Goal: Information Seeking & Learning: Learn about a topic

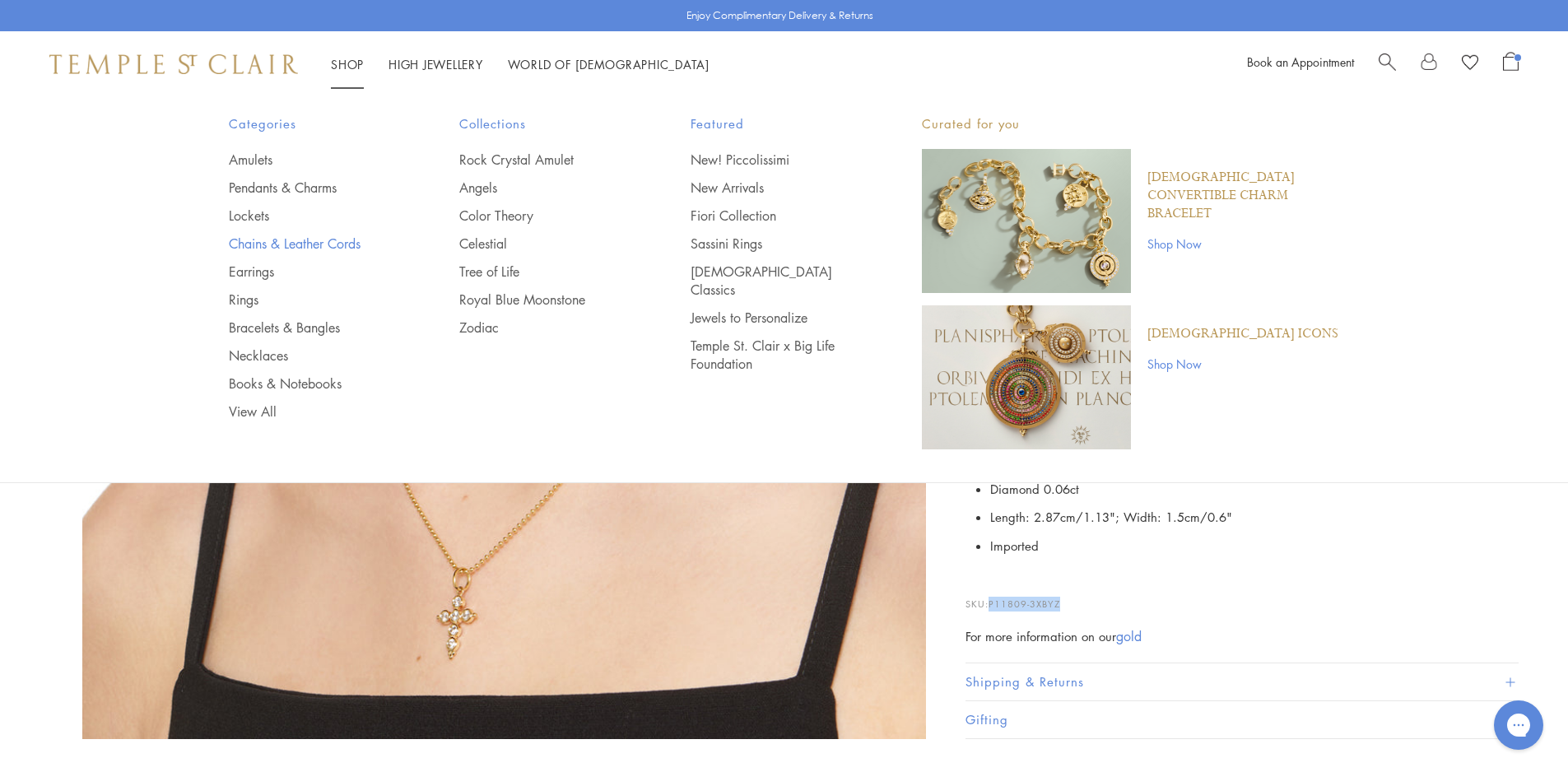
click at [312, 242] on link "Chains & Leather Cords" at bounding box center [311, 244] width 166 height 19
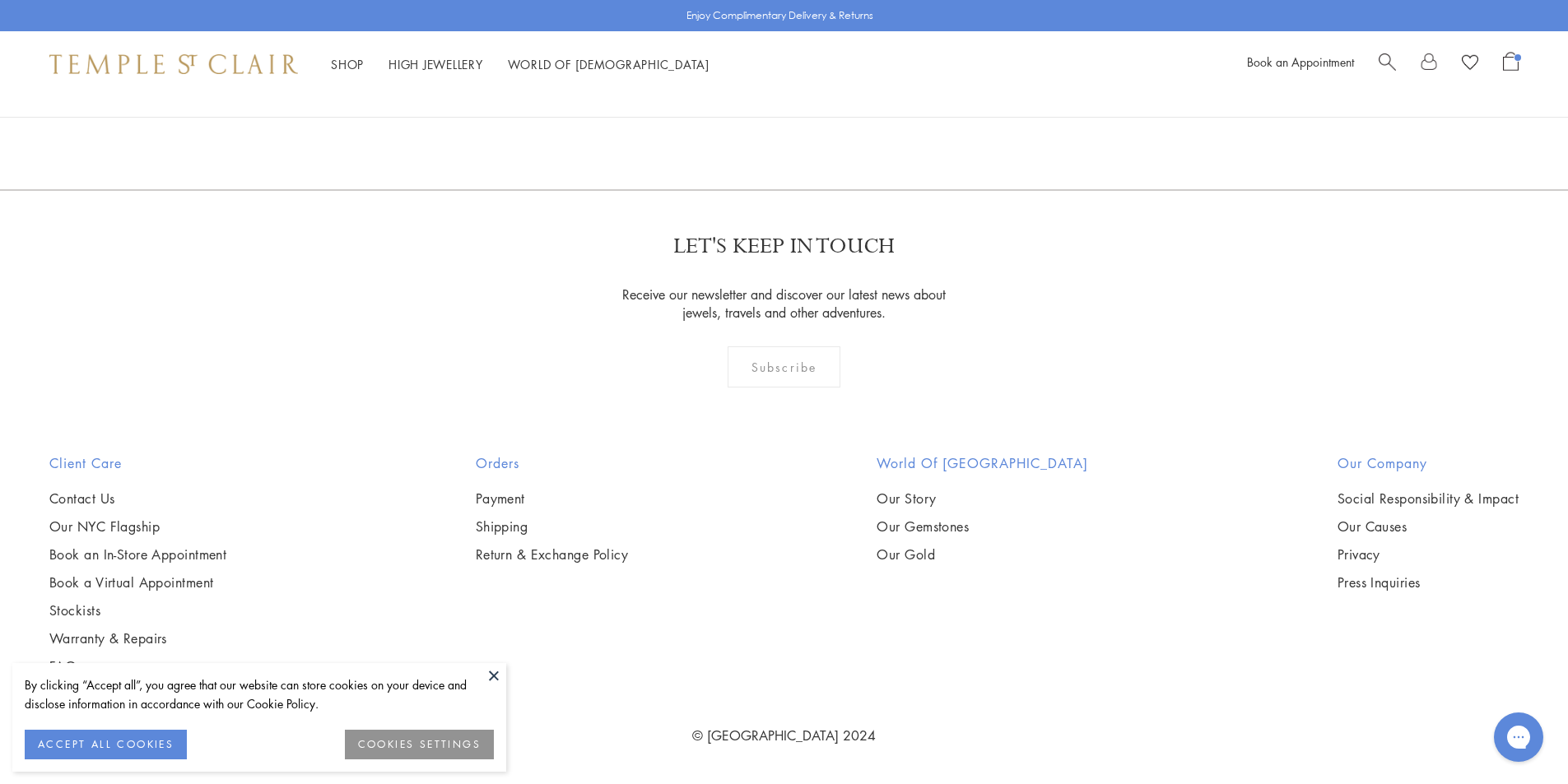
scroll to position [2634, 0]
click at [0, 0] on img at bounding box center [0, 0] width 0 height 0
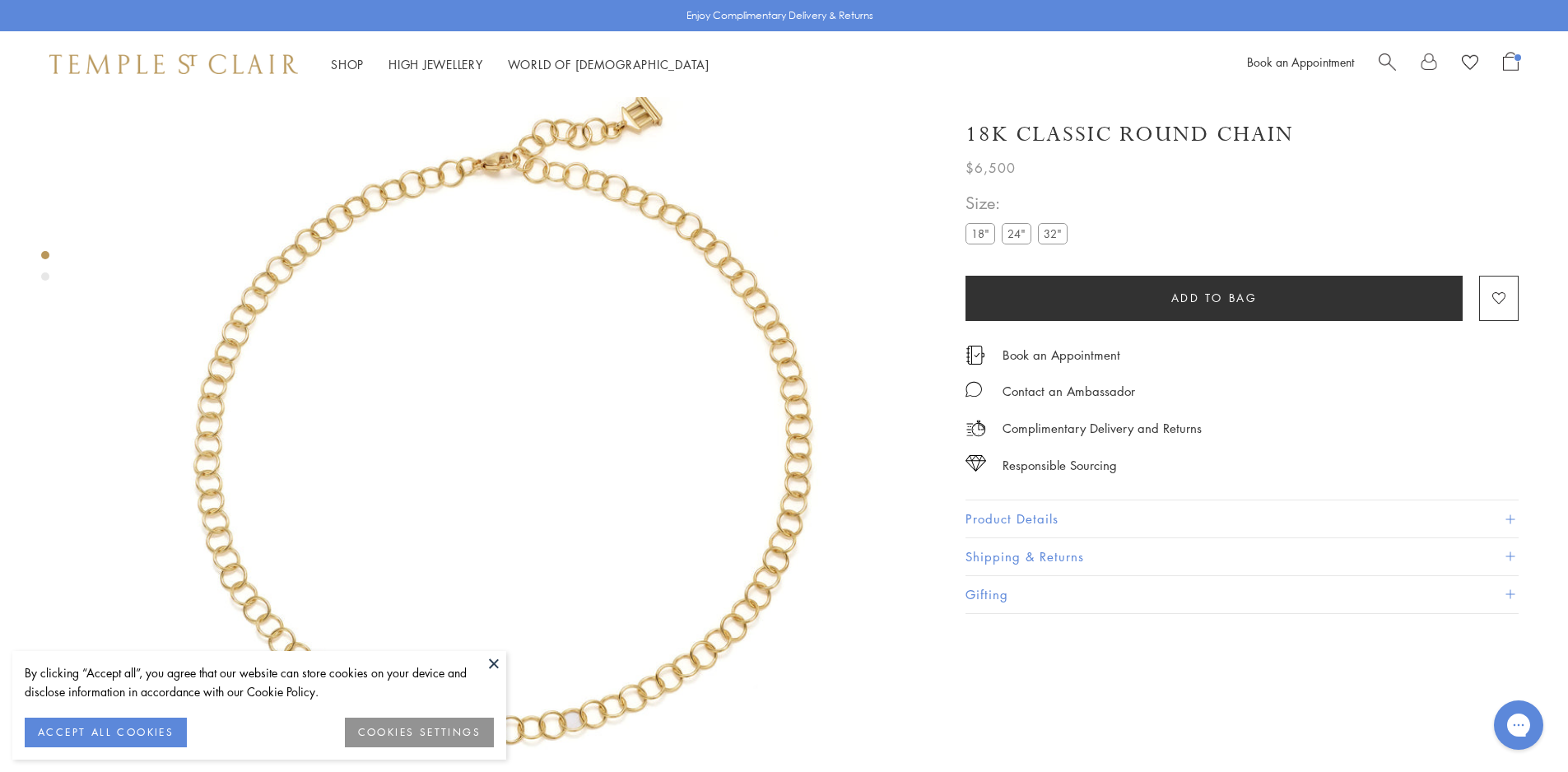
click at [982, 236] on label "18"" at bounding box center [980, 234] width 30 height 20
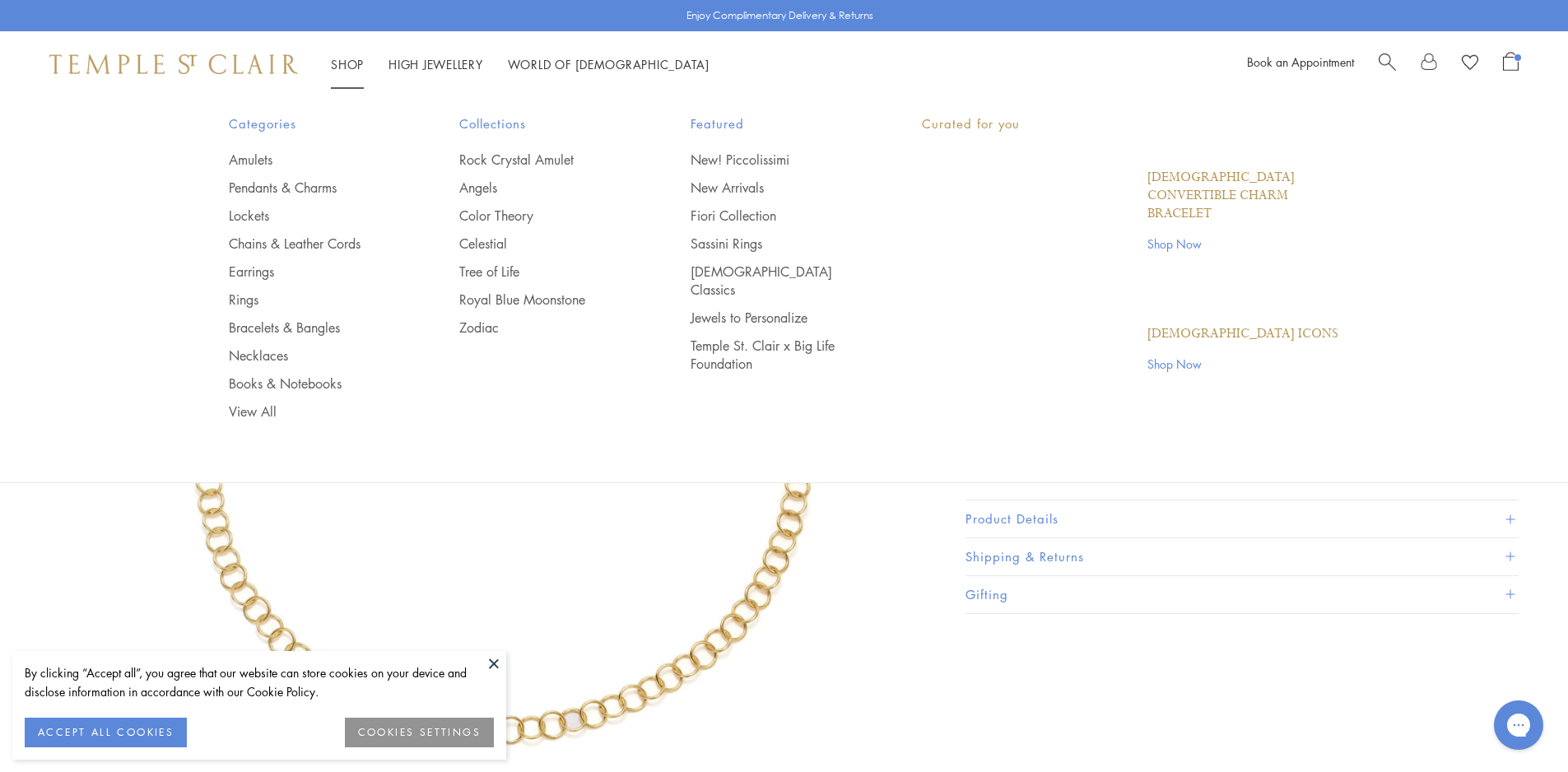
click at [359, 62] on link "Shop Shop" at bounding box center [348, 64] width 33 height 17
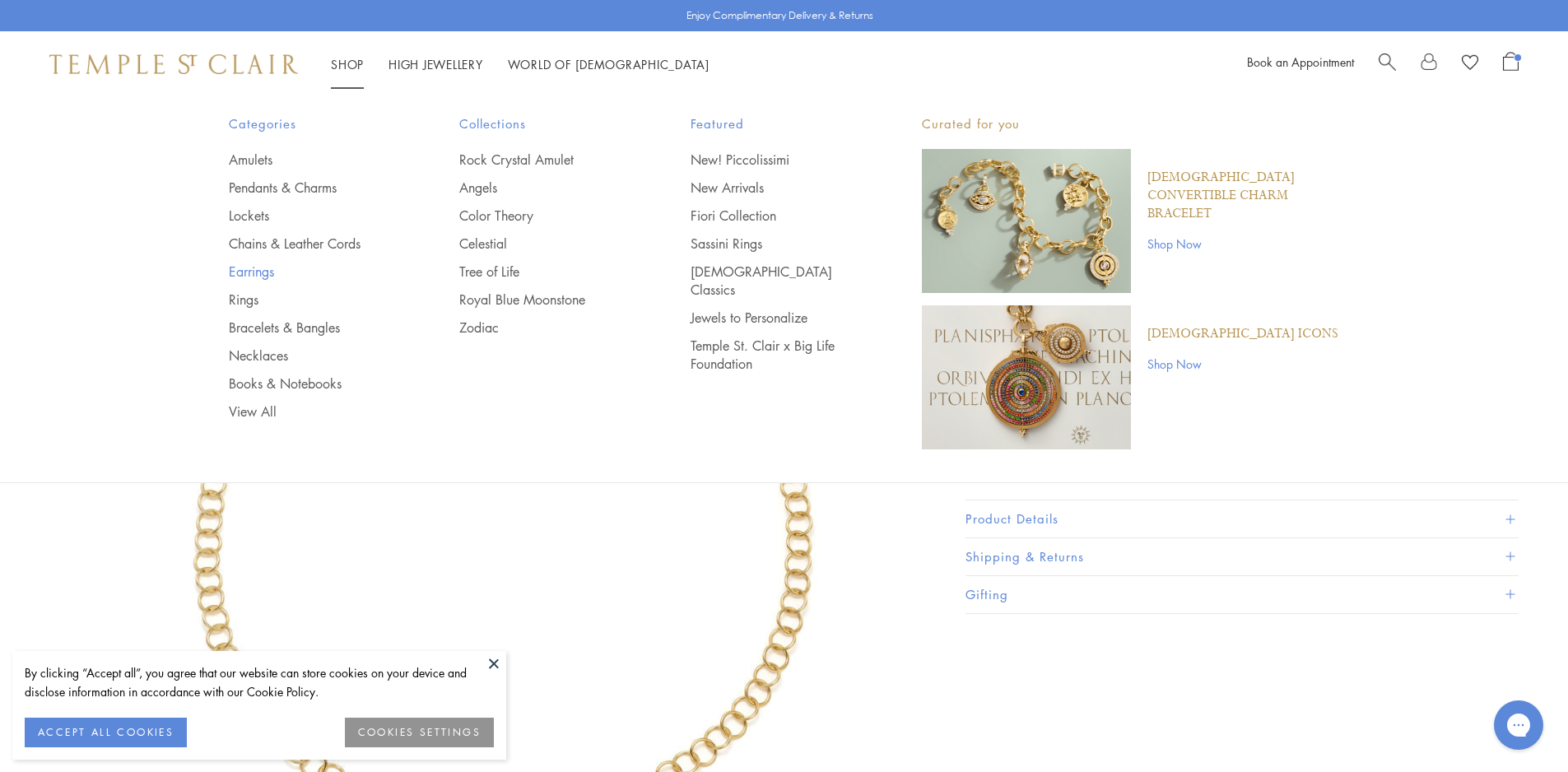
click at [255, 274] on link "Earrings" at bounding box center [311, 272] width 166 height 19
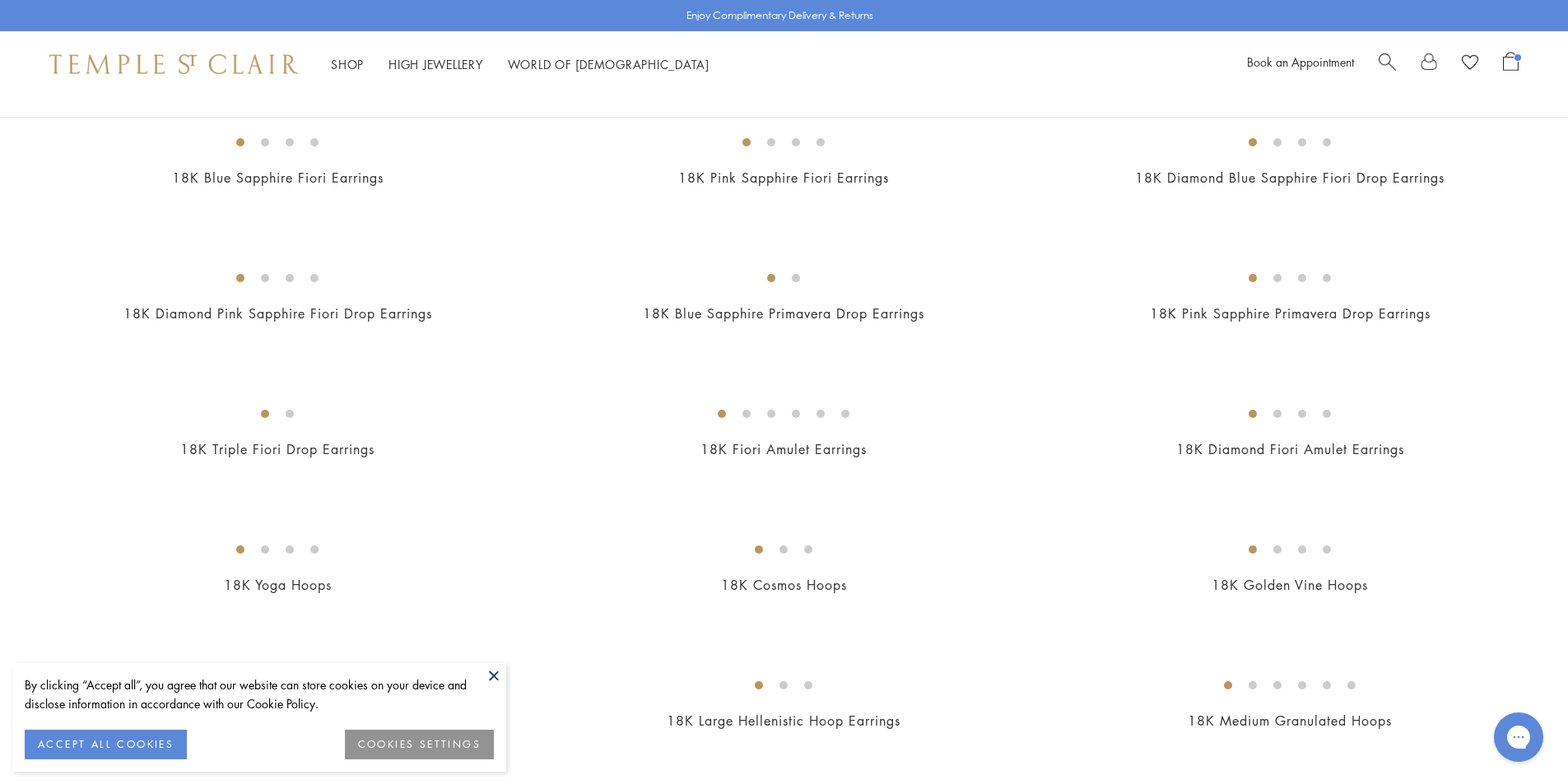
scroll to position [988, 0]
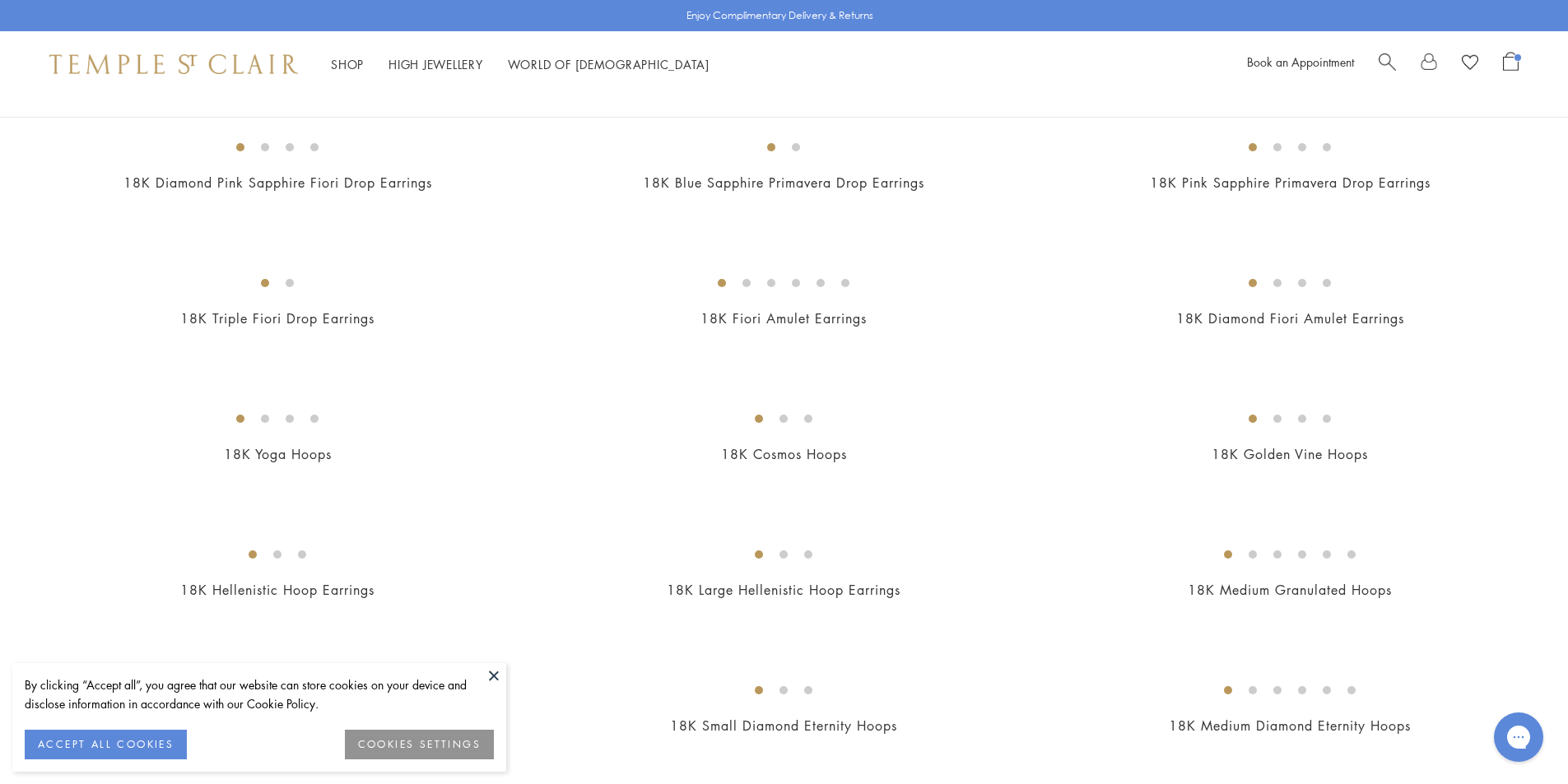
click at [1397, 64] on div at bounding box center [1448, 64] width 140 height 25
click at [1372, 62] on div "Book an Appointment" at bounding box center [1382, 64] width 272 height 25
click at [1394, 56] on span "Search" at bounding box center [1387, 60] width 18 height 18
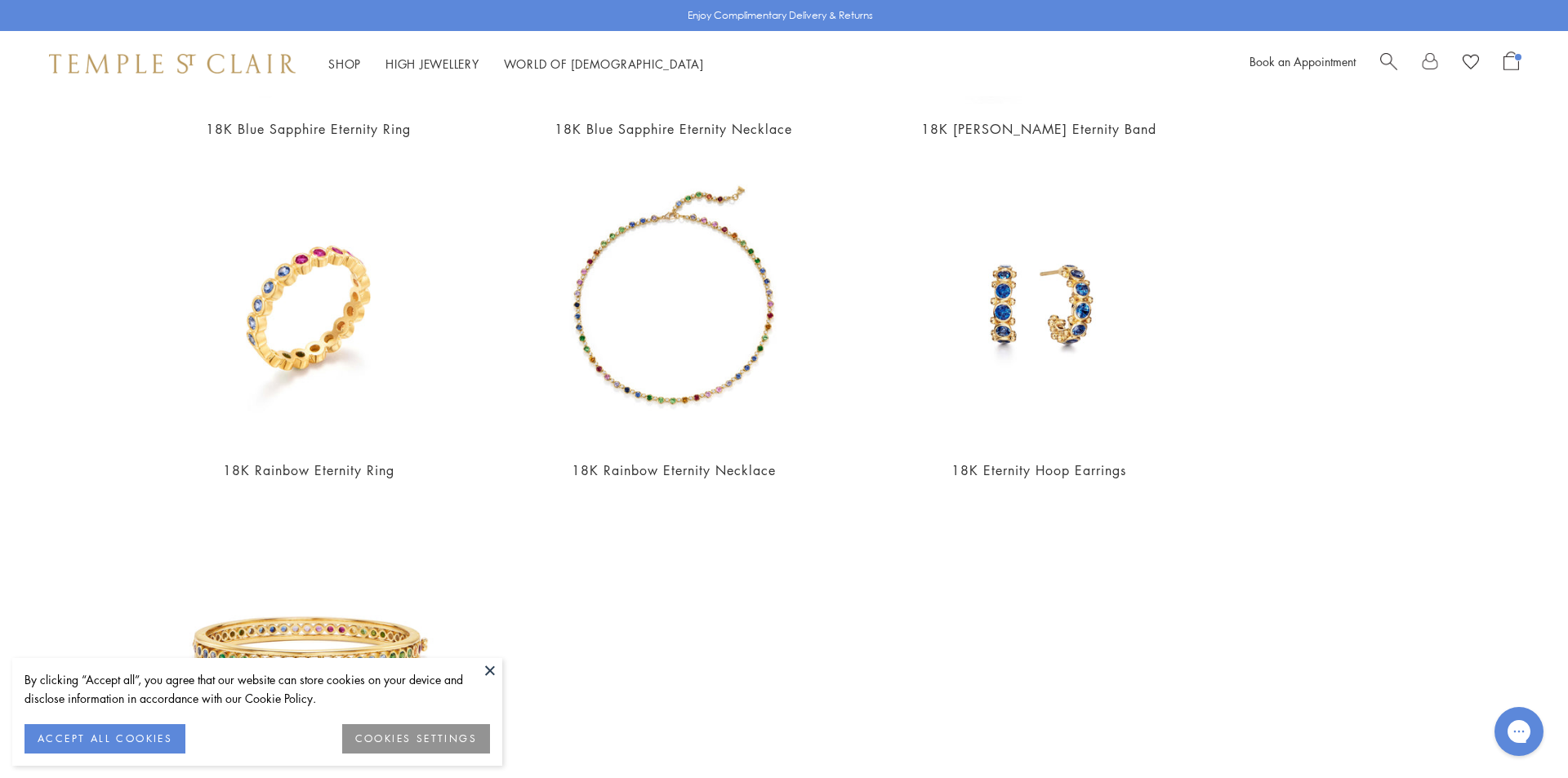
scroll to position [926, 0]
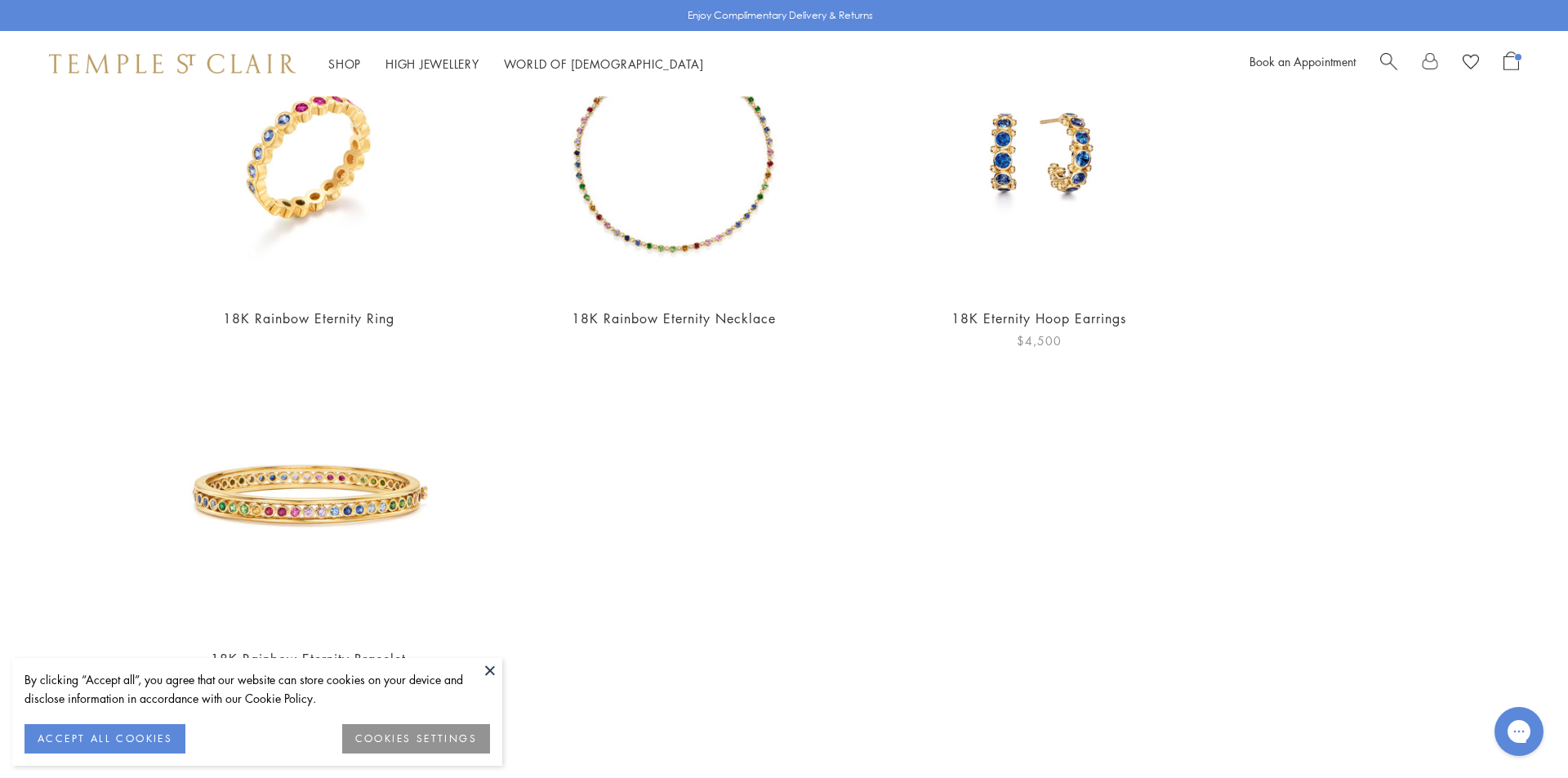
type input "********"
click at [1027, 202] on img at bounding box center [1039, 152] width 283 height 283
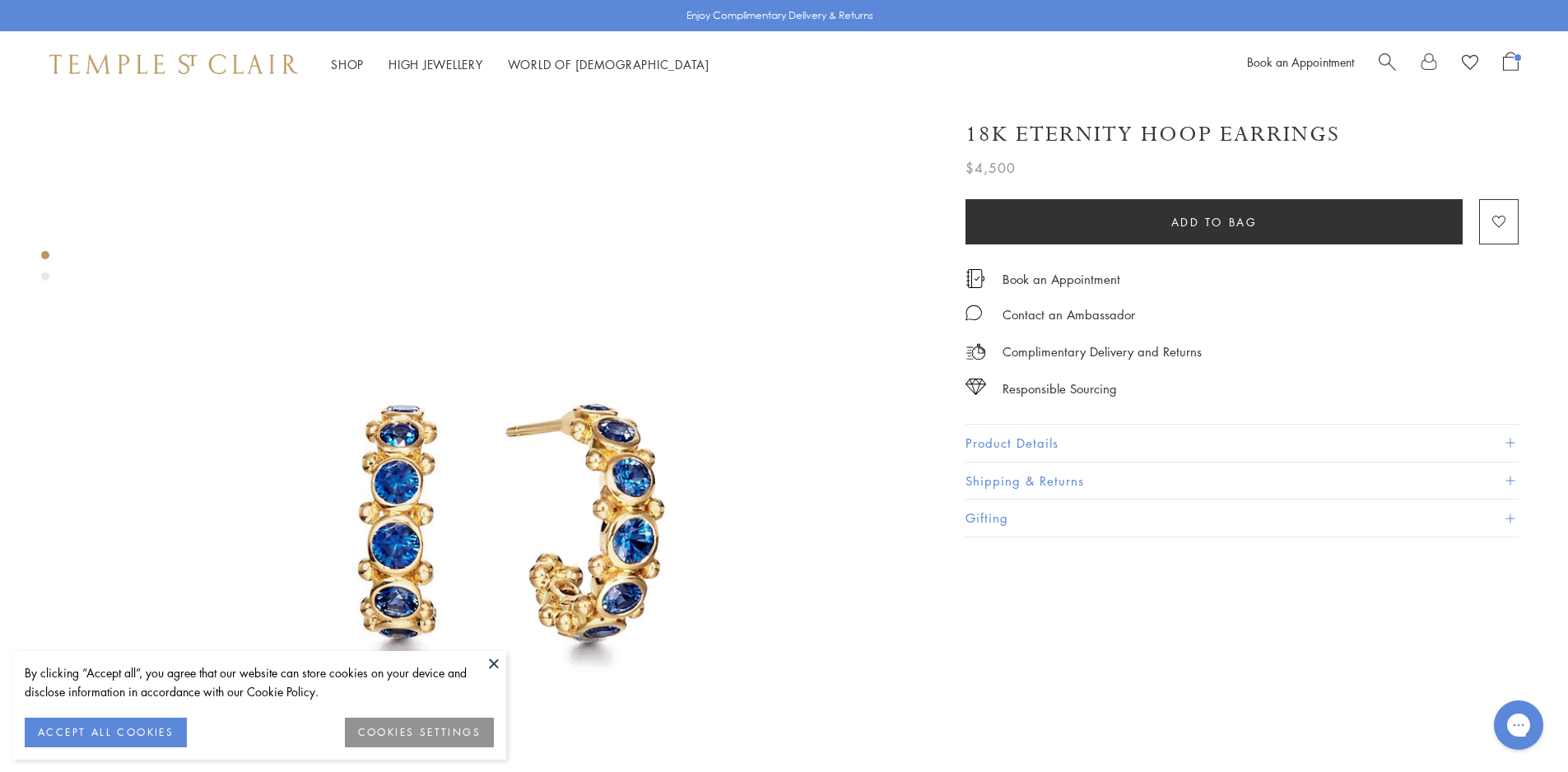
click at [1049, 452] on button "Product Details" at bounding box center [1242, 443] width 553 height 37
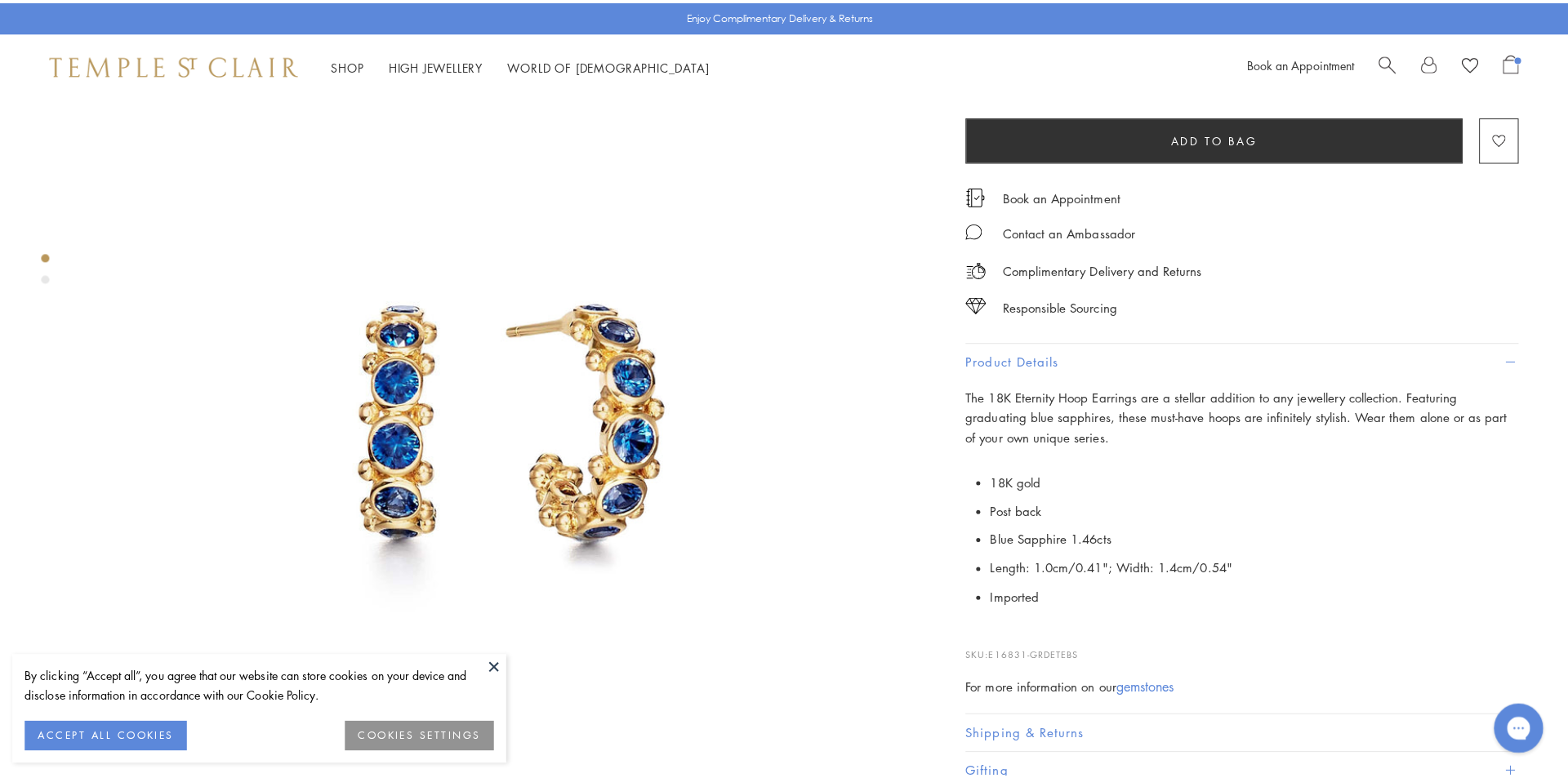
scroll to position [326, 0]
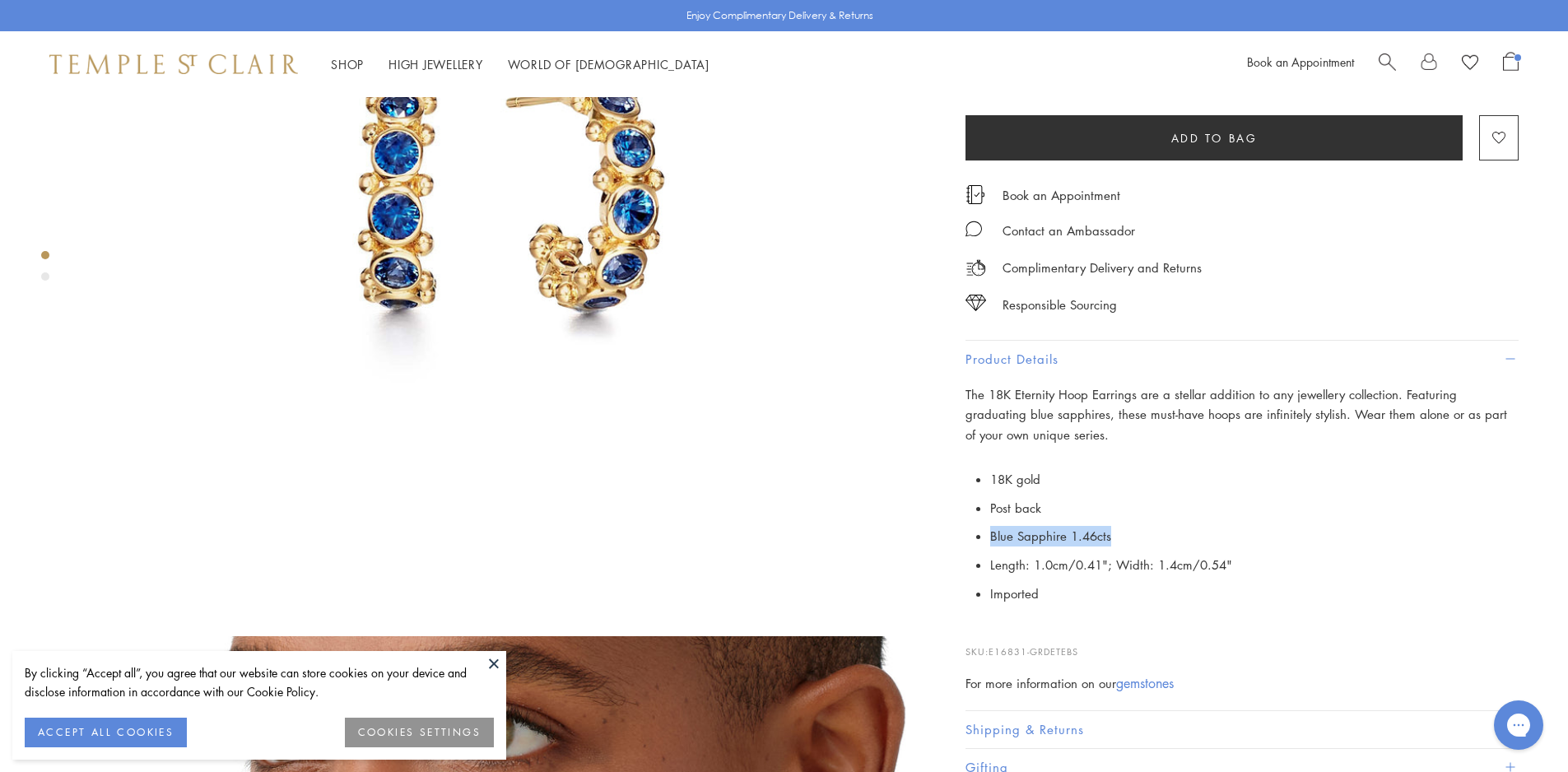
drag, startPoint x: 1132, startPoint y: 538, endPoint x: 988, endPoint y: 539, distance: 144.0
click at [988, 539] on p "18K gold Post back Blue Sapphire 1.46cts Length: 1.0cm/0.41"; Width: 1.4cm/0.54…" at bounding box center [1242, 537] width 553 height 144
copy span "Blue Sapphire 1.46cts"
click at [1385, 58] on span "Search" at bounding box center [1387, 60] width 18 height 18
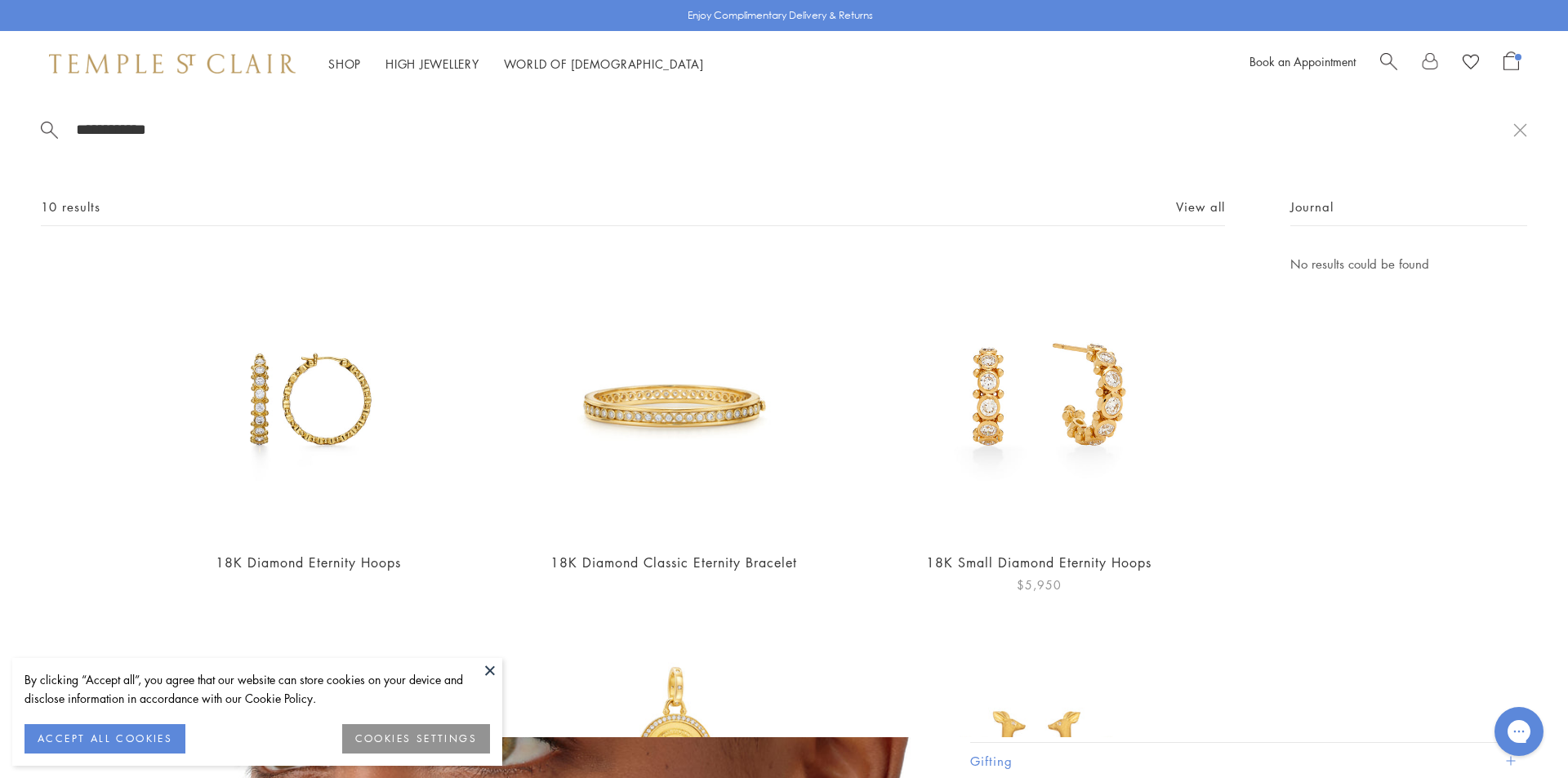
type input "**********"
click at [1062, 385] on img at bounding box center [1039, 395] width 283 height 283
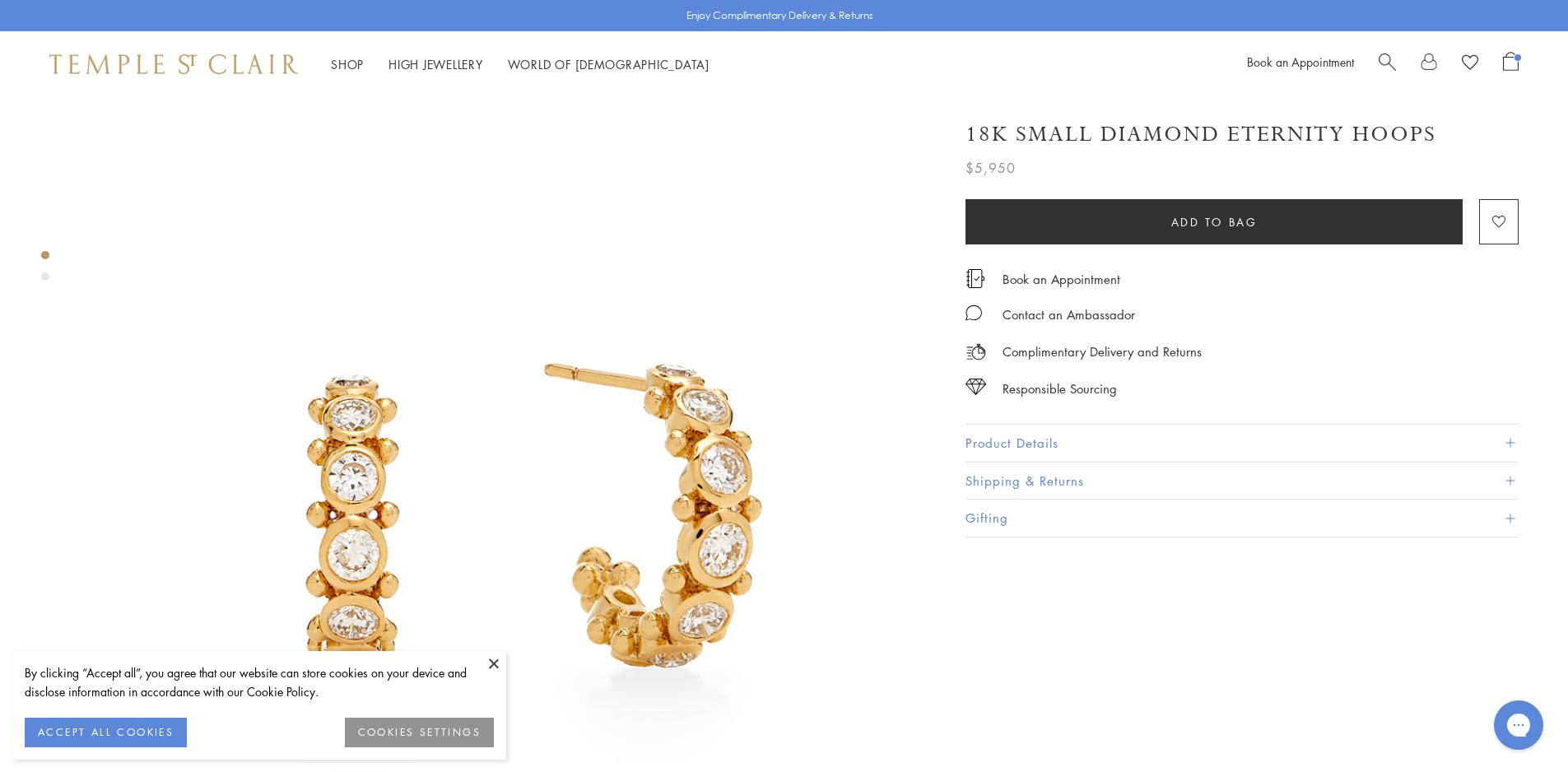
click at [1047, 424] on button "Product Details" at bounding box center [1242, 443] width 553 height 37
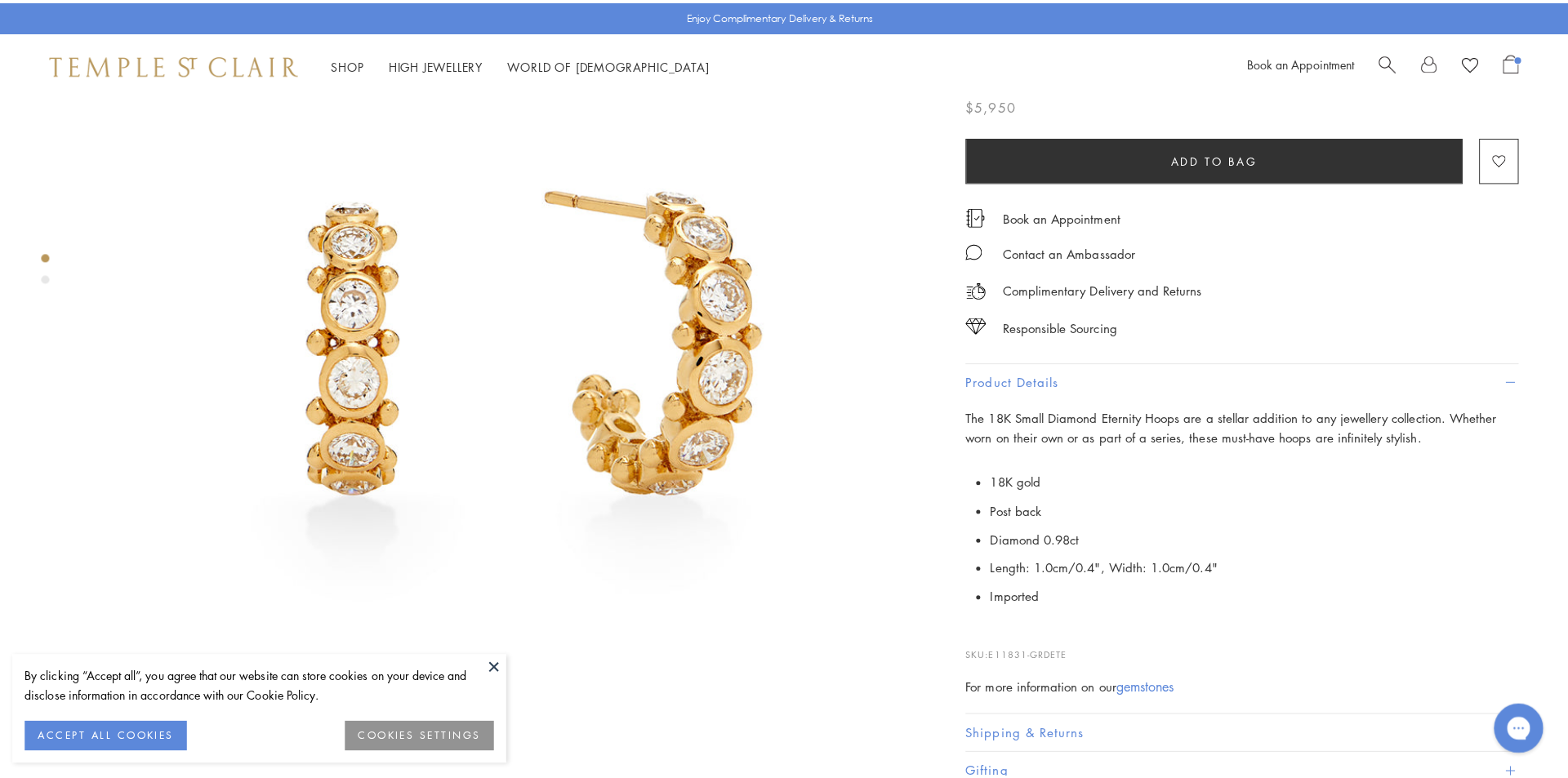
scroll to position [326, 0]
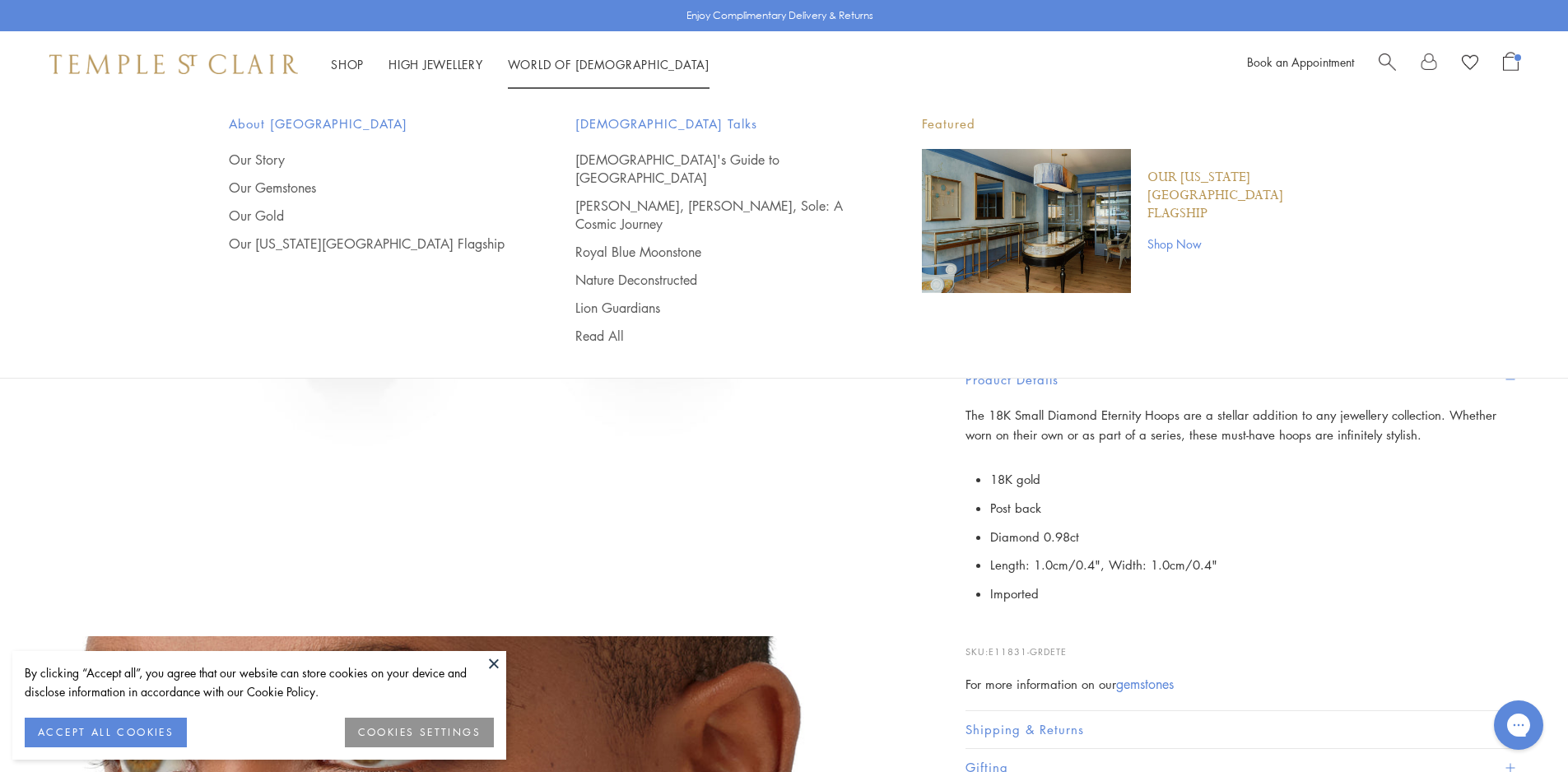
click at [1386, 59] on span "Search" at bounding box center [1387, 60] width 18 height 18
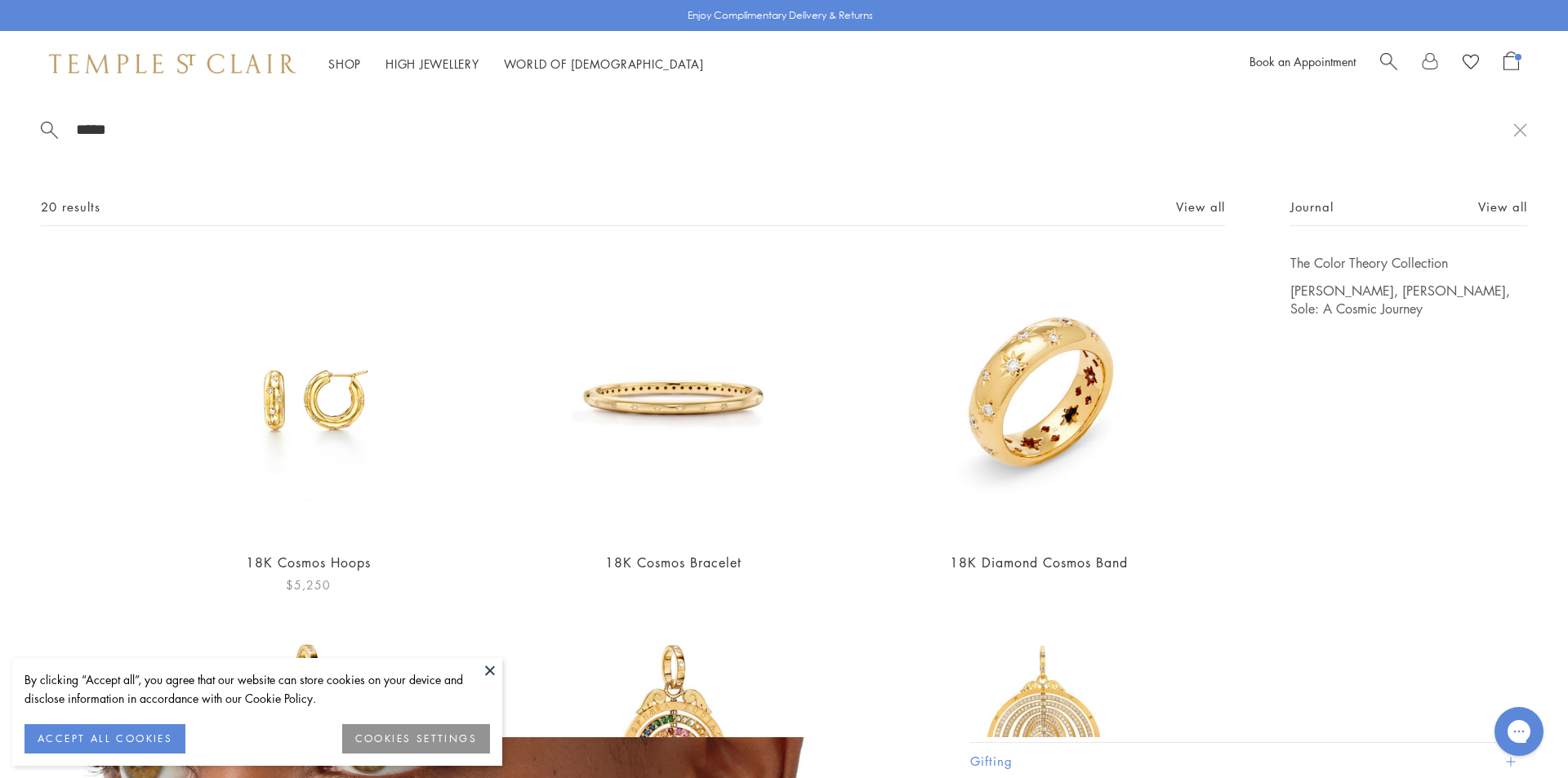
type input "*****"
click at [290, 414] on img at bounding box center [308, 395] width 283 height 283
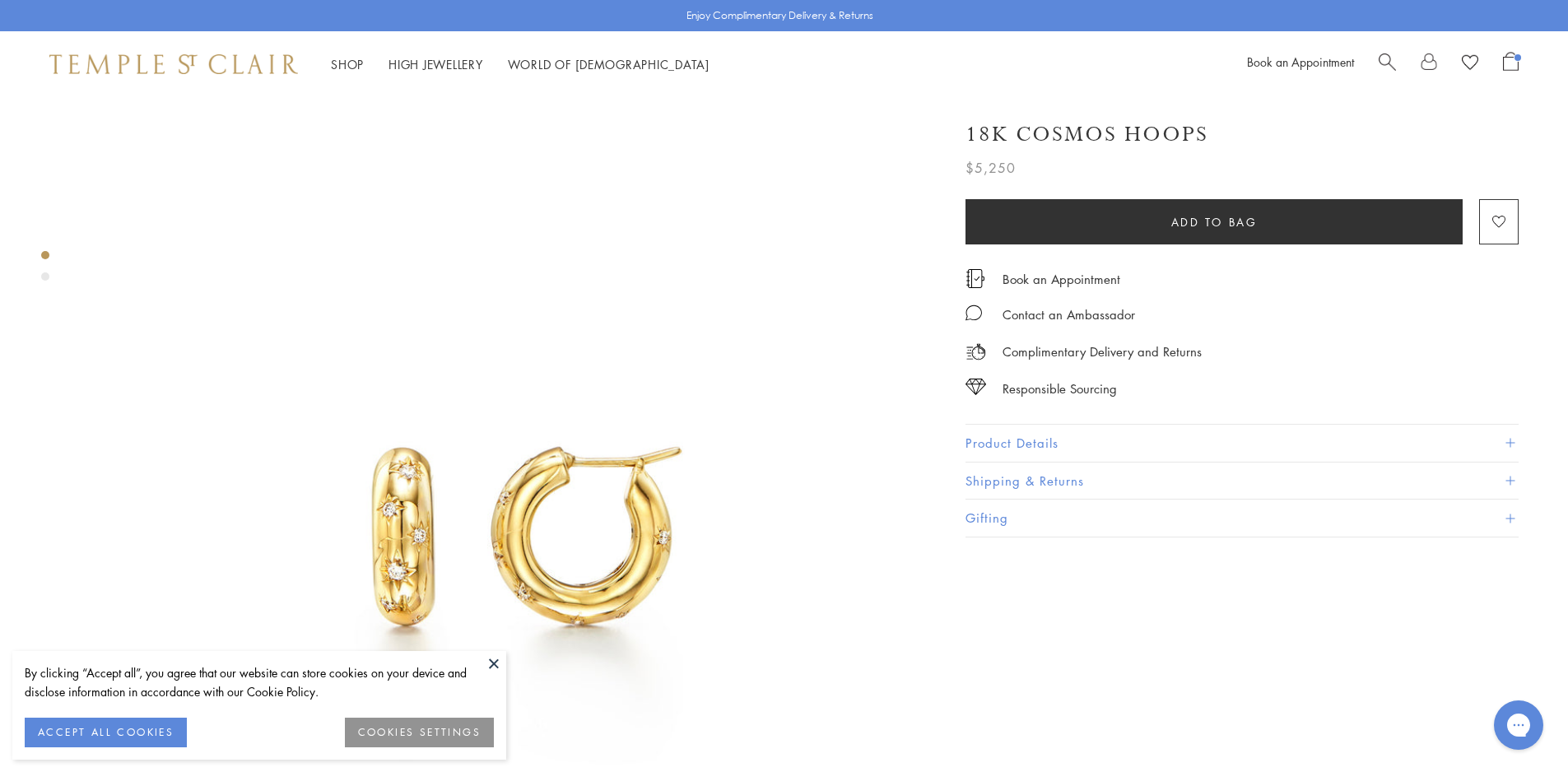
click at [1044, 434] on button "Product Details" at bounding box center [1242, 443] width 553 height 37
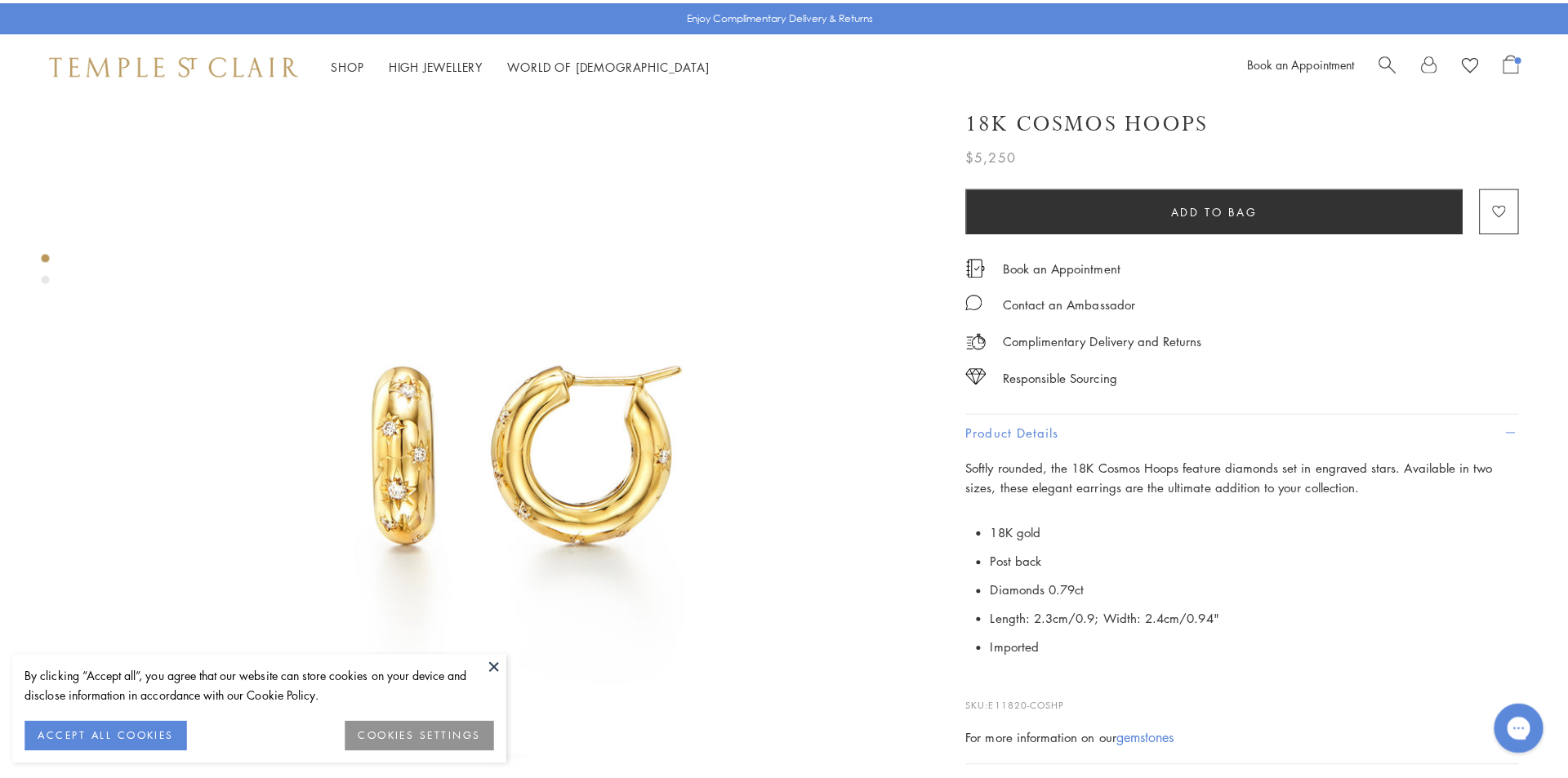
scroll to position [82, 0]
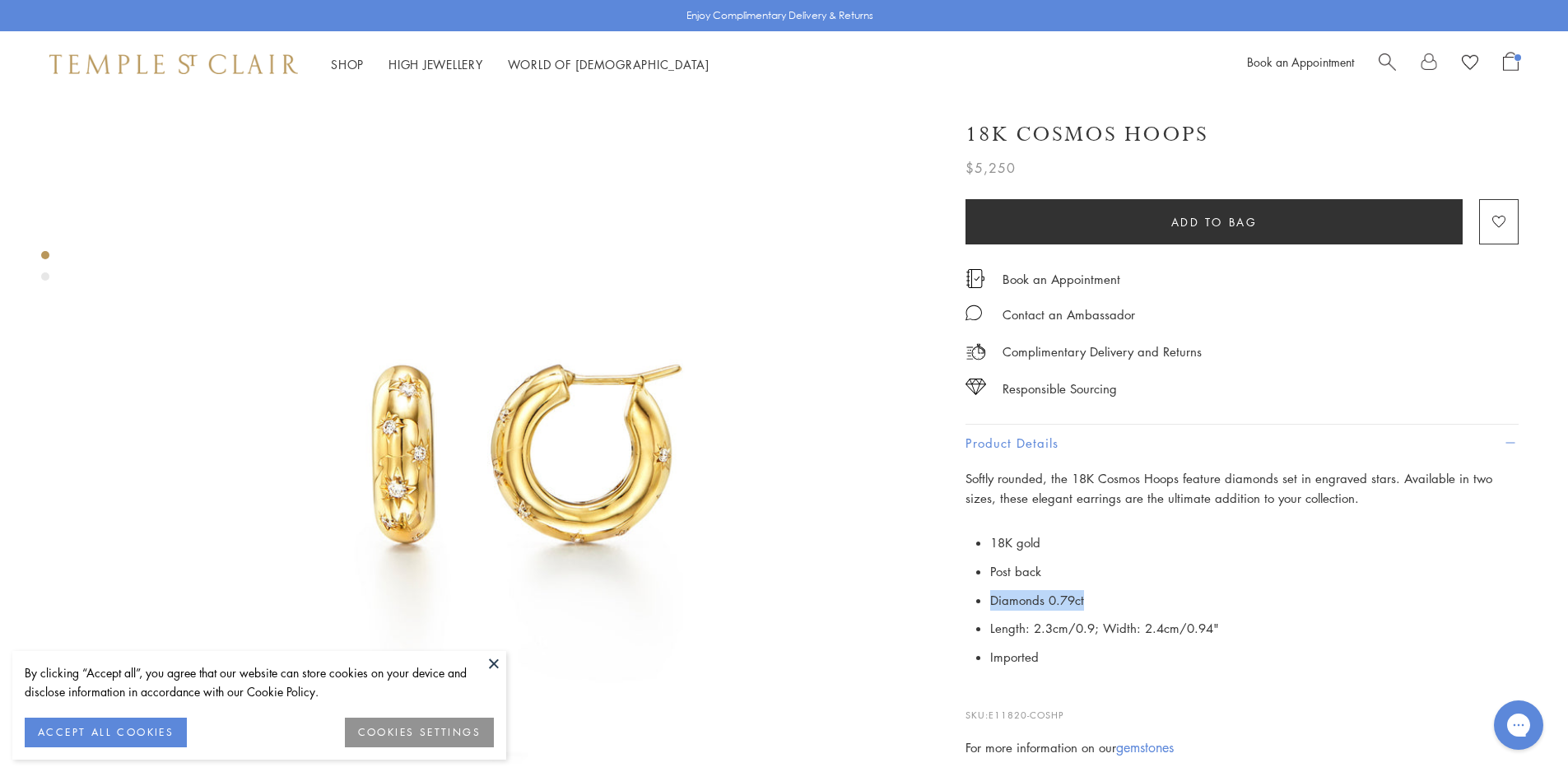
drag, startPoint x: 1102, startPoint y: 600, endPoint x: 993, endPoint y: 600, distance: 109.0
click at [993, 600] on li "Diamonds 0.79ct" at bounding box center [1254, 600] width 528 height 29
copy li "Diamonds 0.79ct"
click at [1386, 56] on span "Search" at bounding box center [1387, 60] width 18 height 18
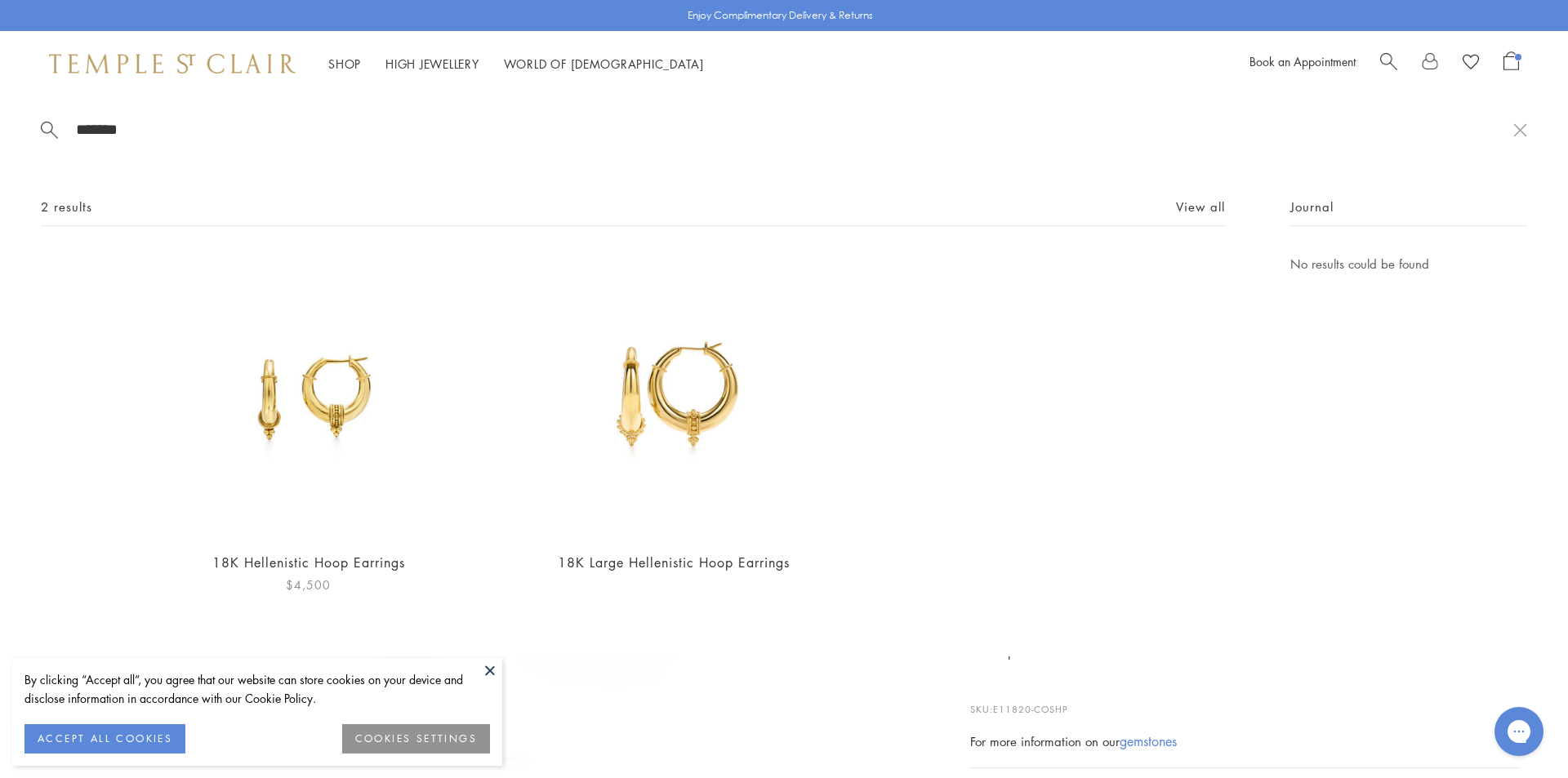
type input "*******"
click at [351, 417] on img at bounding box center [308, 395] width 283 height 283
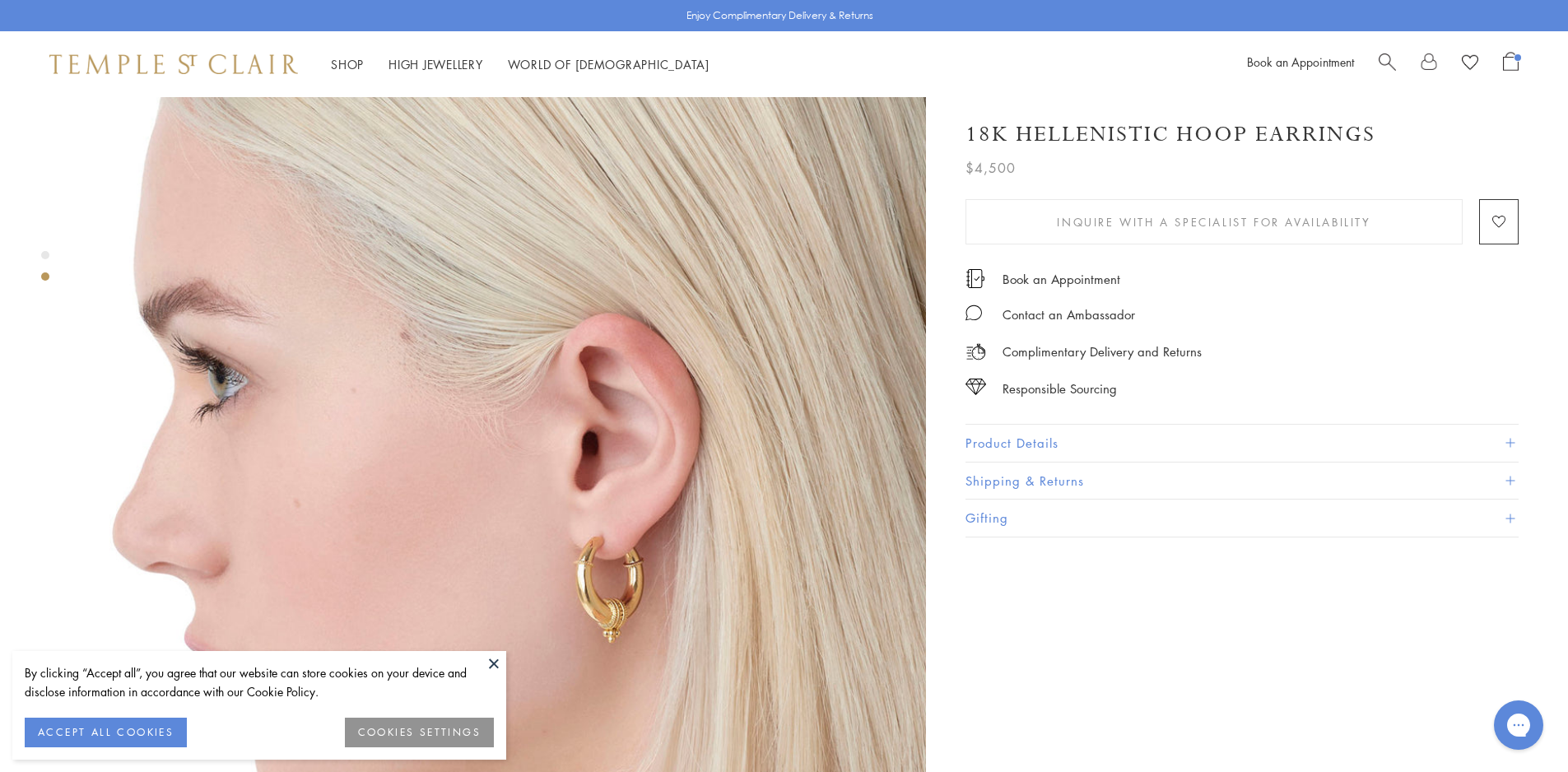
scroll to position [823, 0]
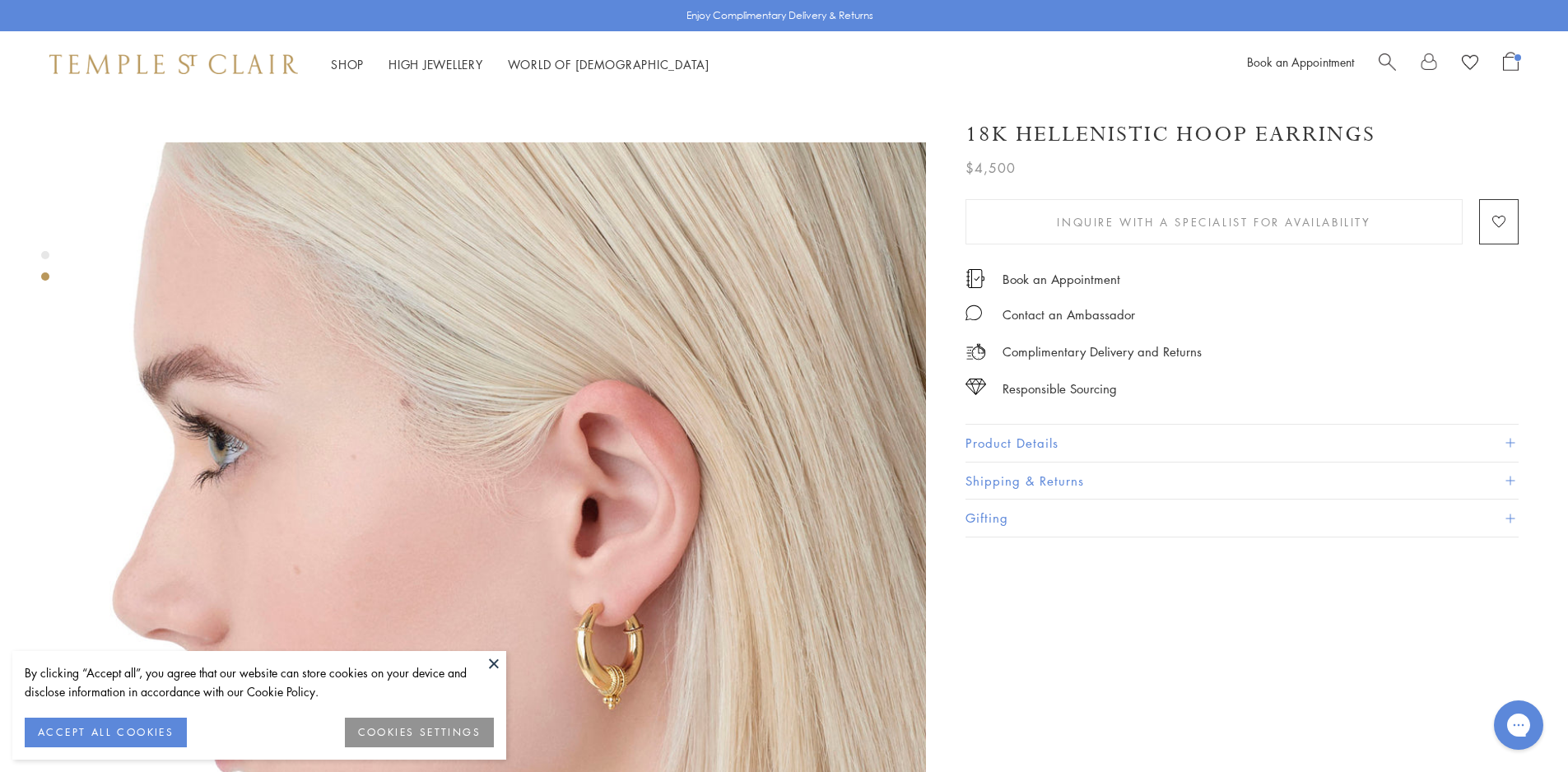
click at [1132, 425] on button "Product Details" at bounding box center [1242, 443] width 553 height 37
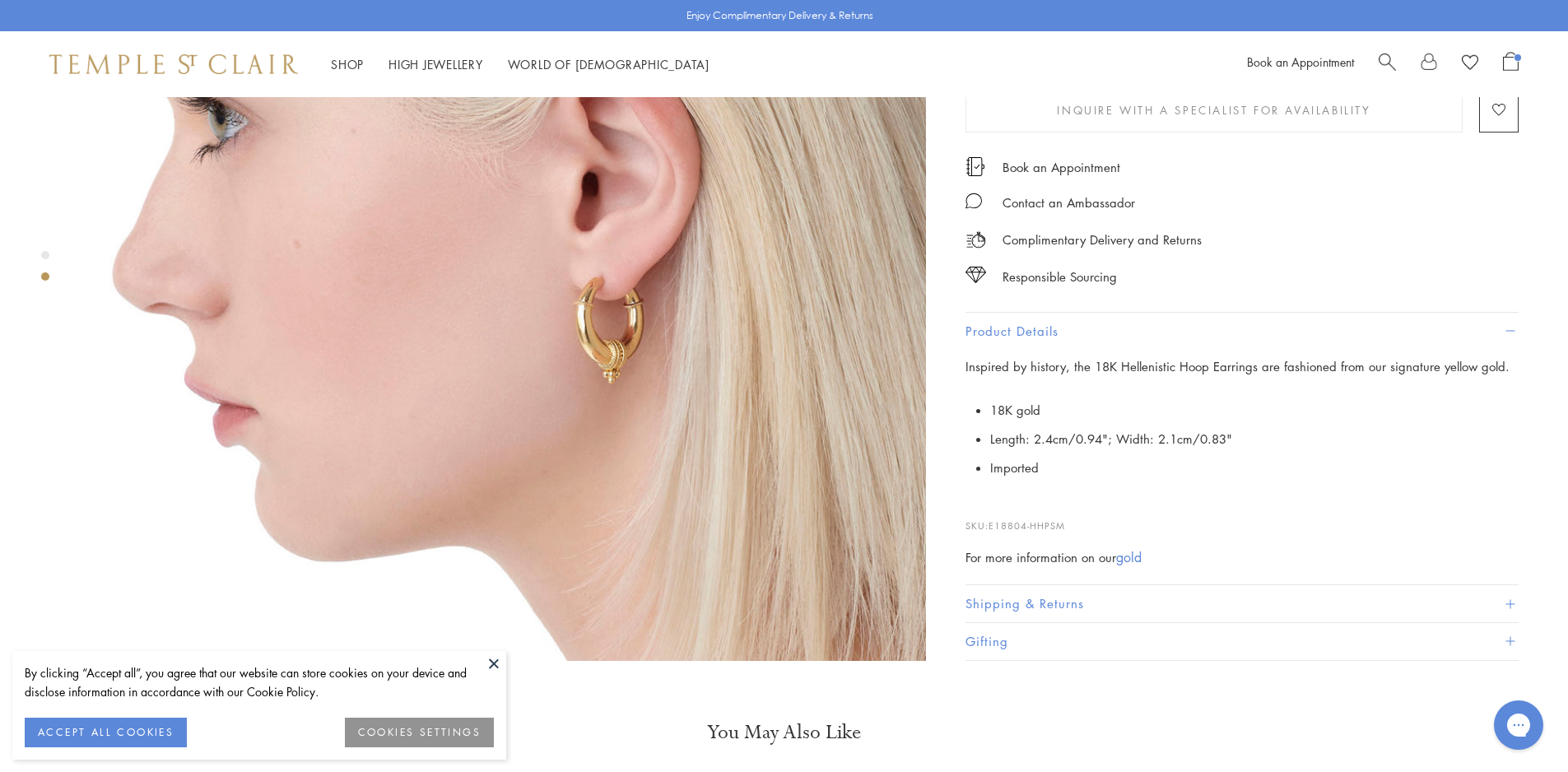
scroll to position [1152, 0]
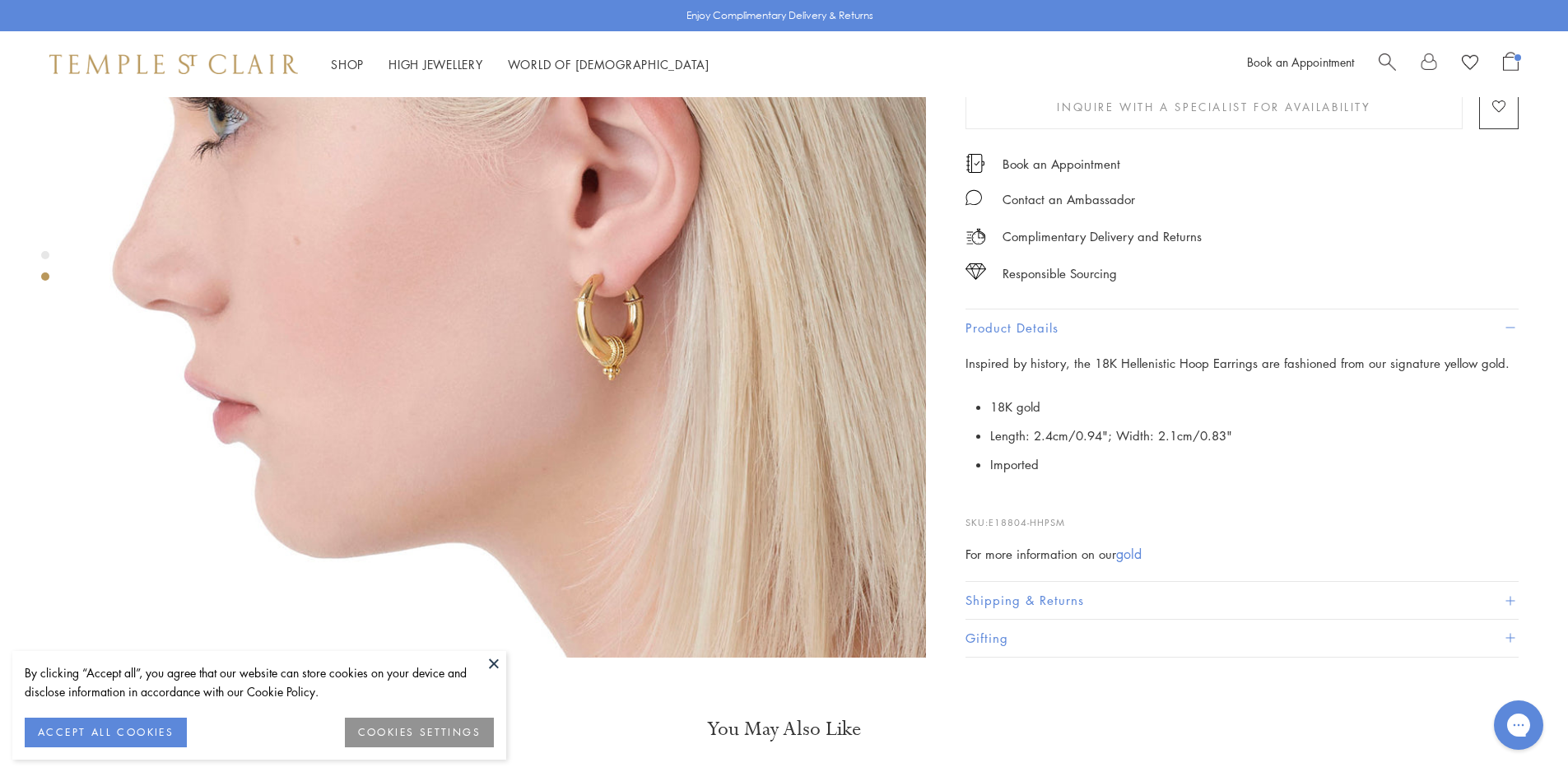
click at [1389, 73] on link "Search" at bounding box center [1387, 64] width 18 height 25
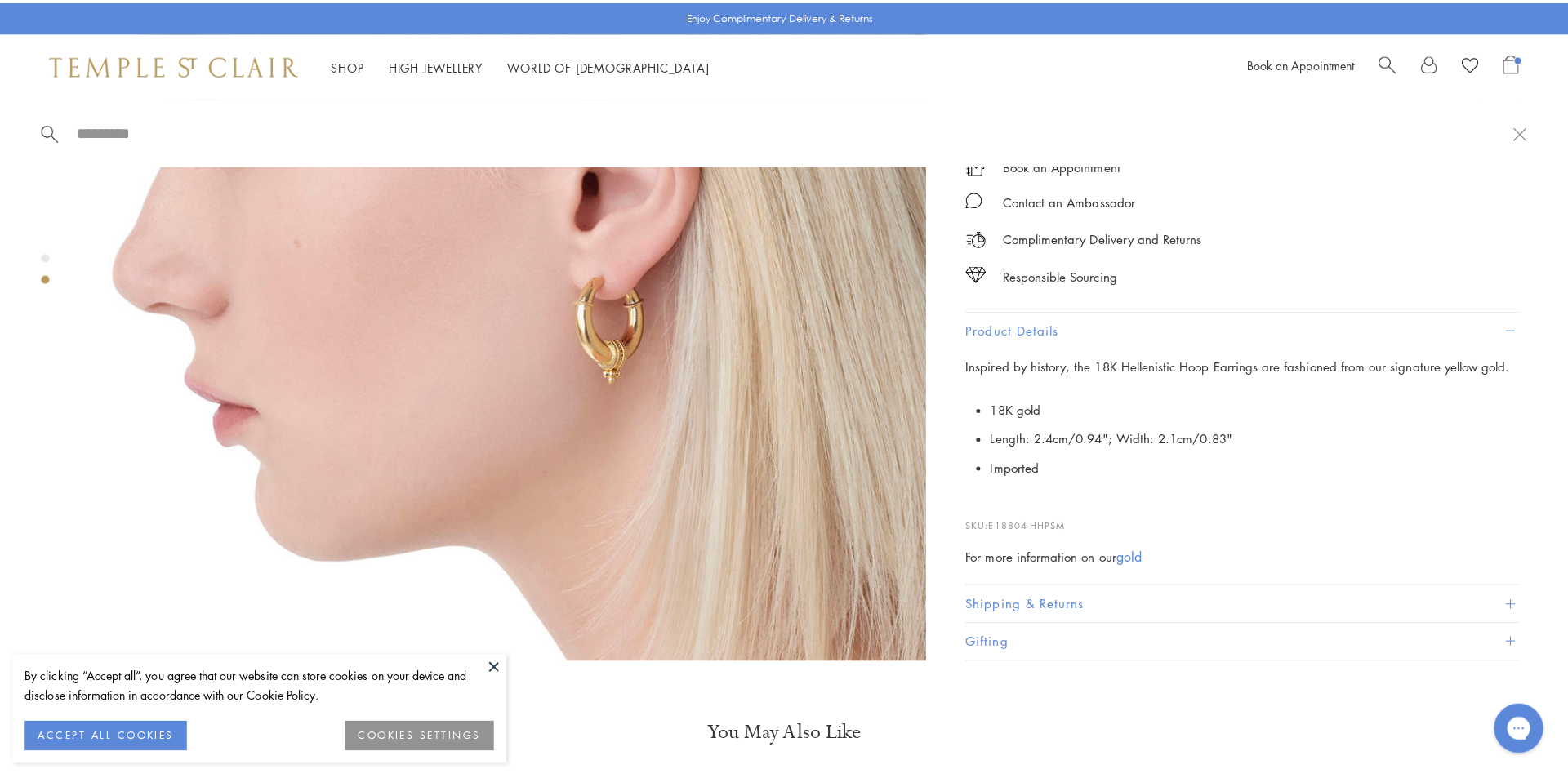
scroll to position [1156, 0]
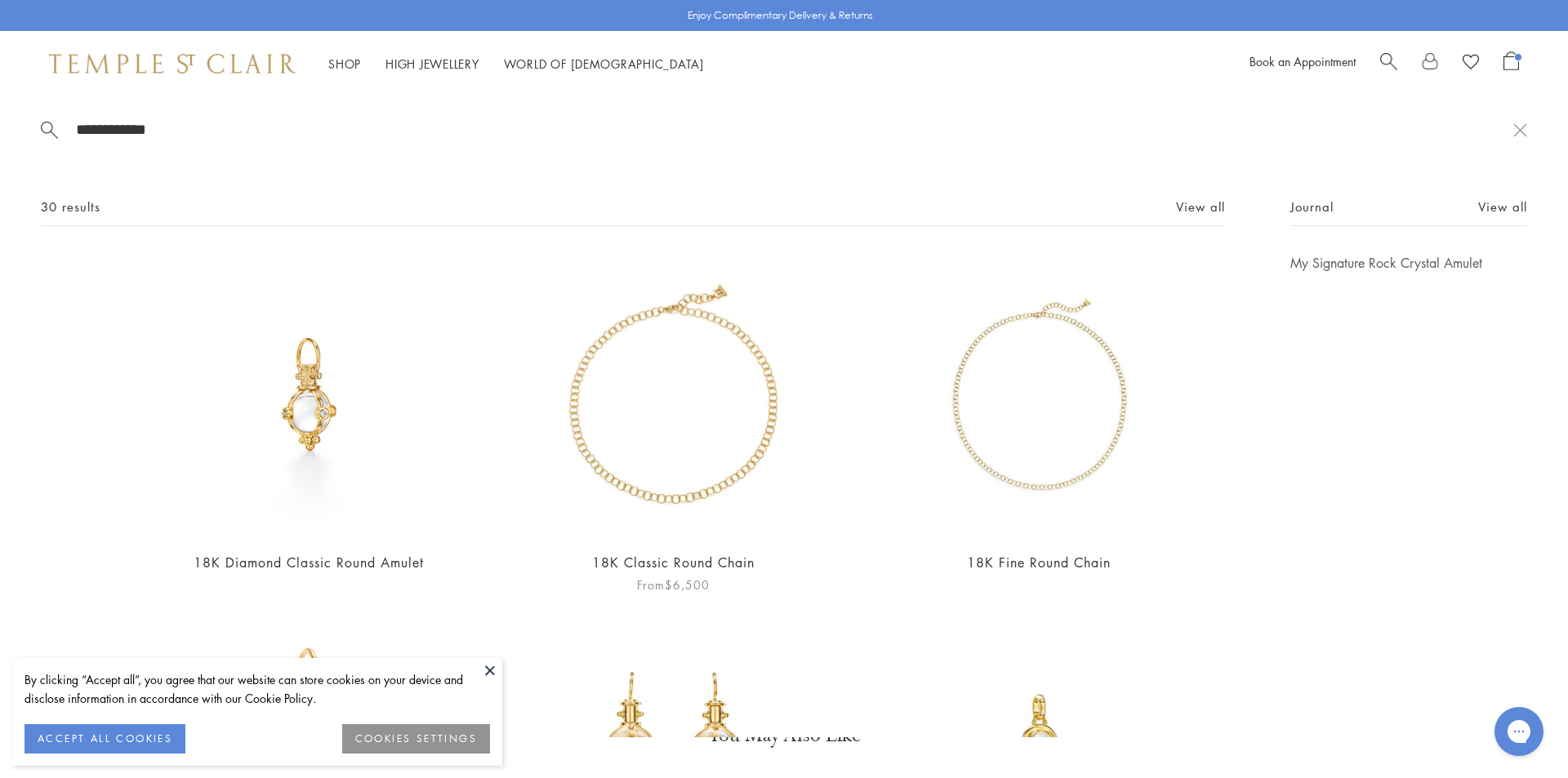
type input "**********"
click at [695, 487] on img at bounding box center [673, 395] width 283 height 283
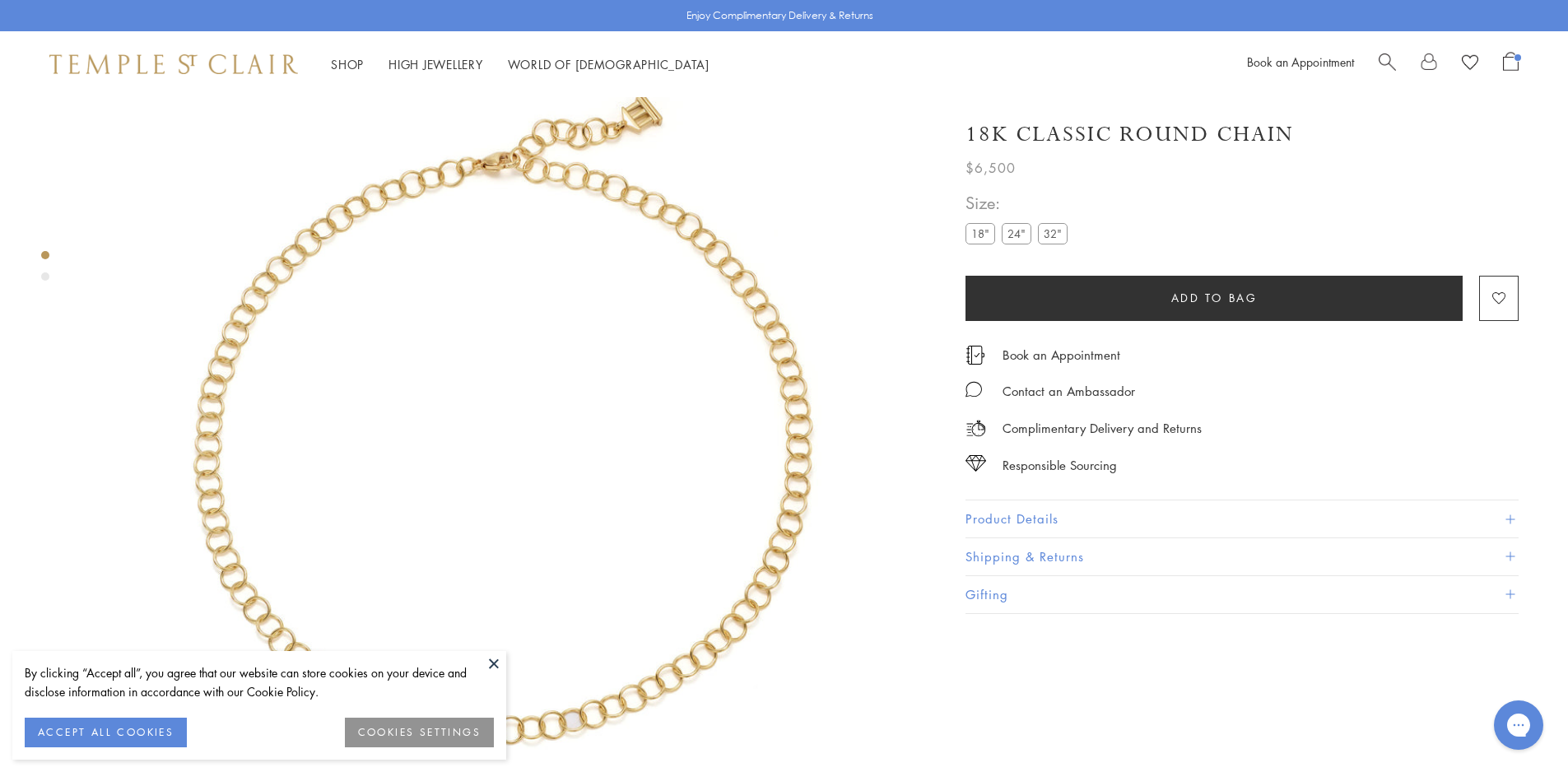
click at [1386, 58] on span "Search" at bounding box center [1387, 60] width 18 height 18
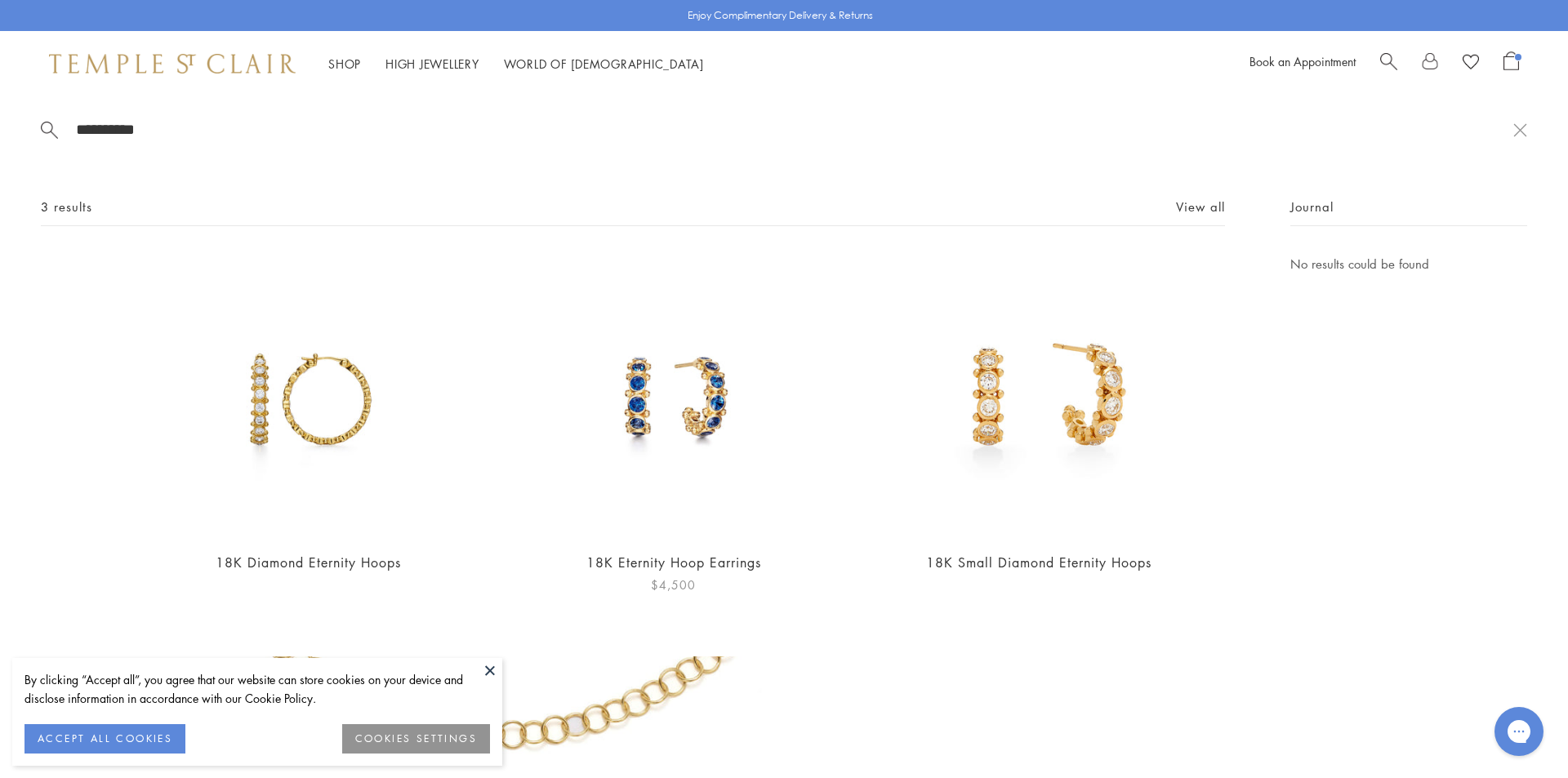
type input "**********"
click at [604, 344] on img at bounding box center [673, 395] width 283 height 283
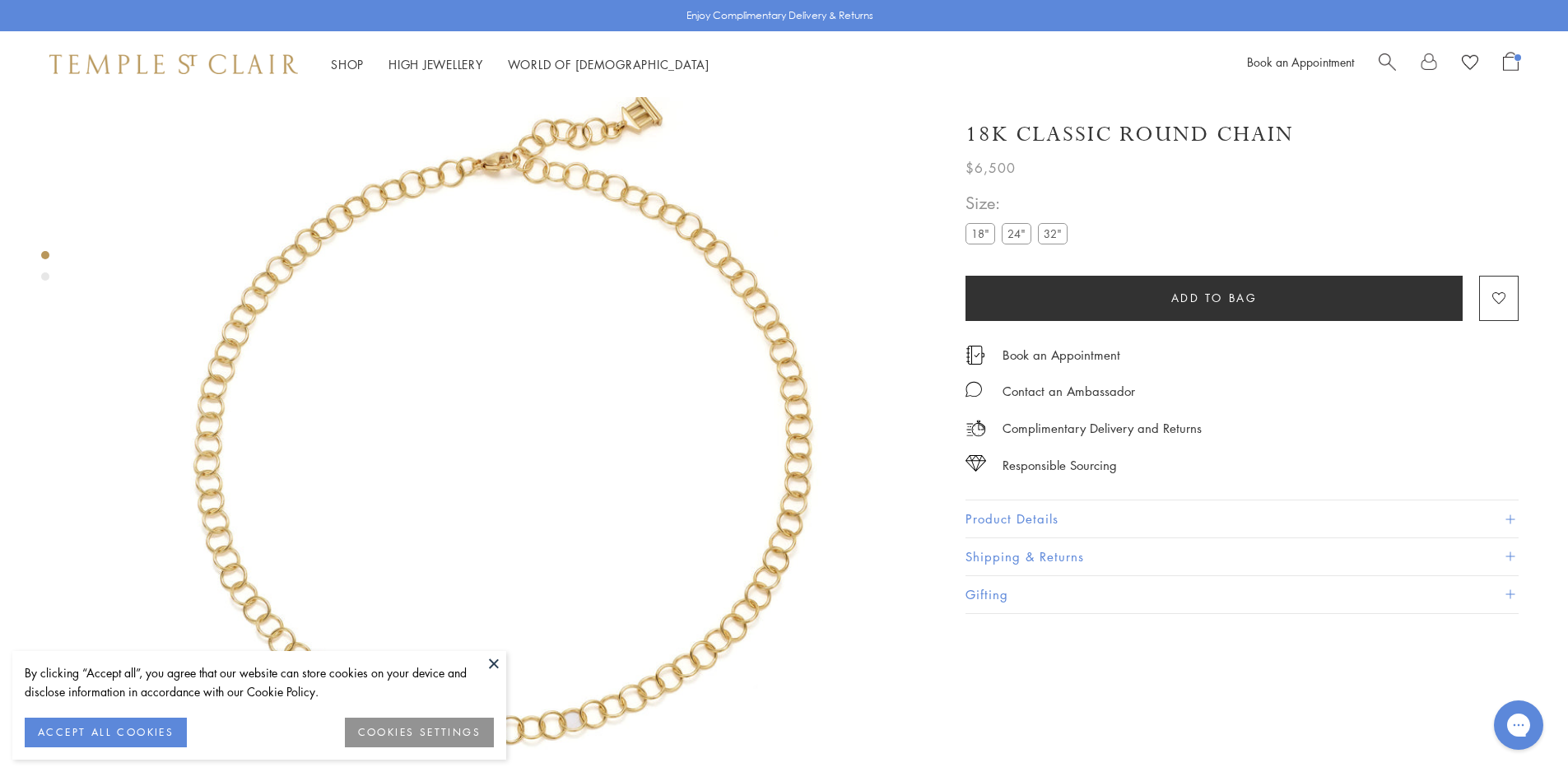
click at [1383, 54] on span "Search" at bounding box center [1387, 60] width 18 height 18
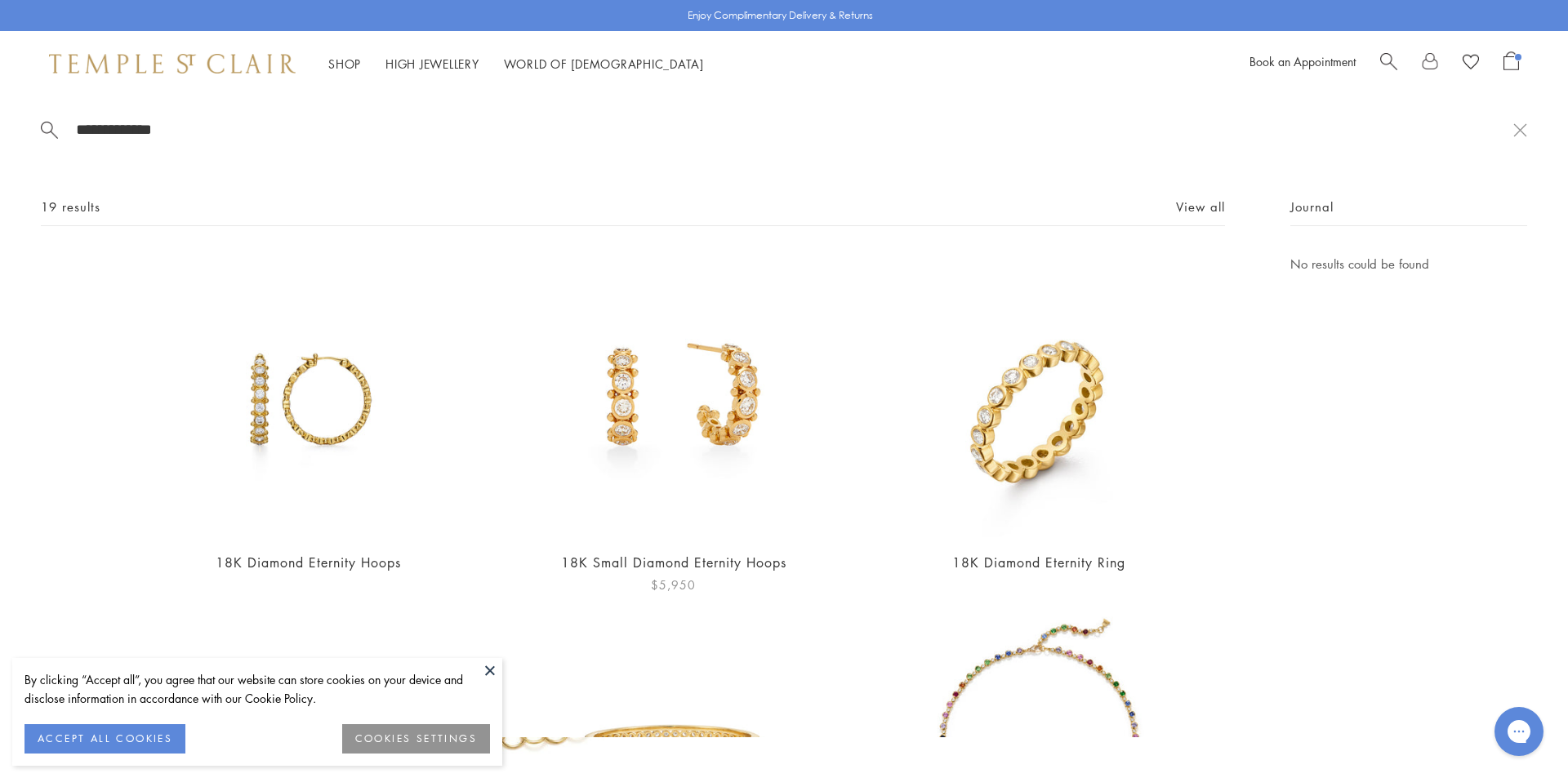
type input "**********"
click at [716, 382] on img at bounding box center [673, 395] width 283 height 283
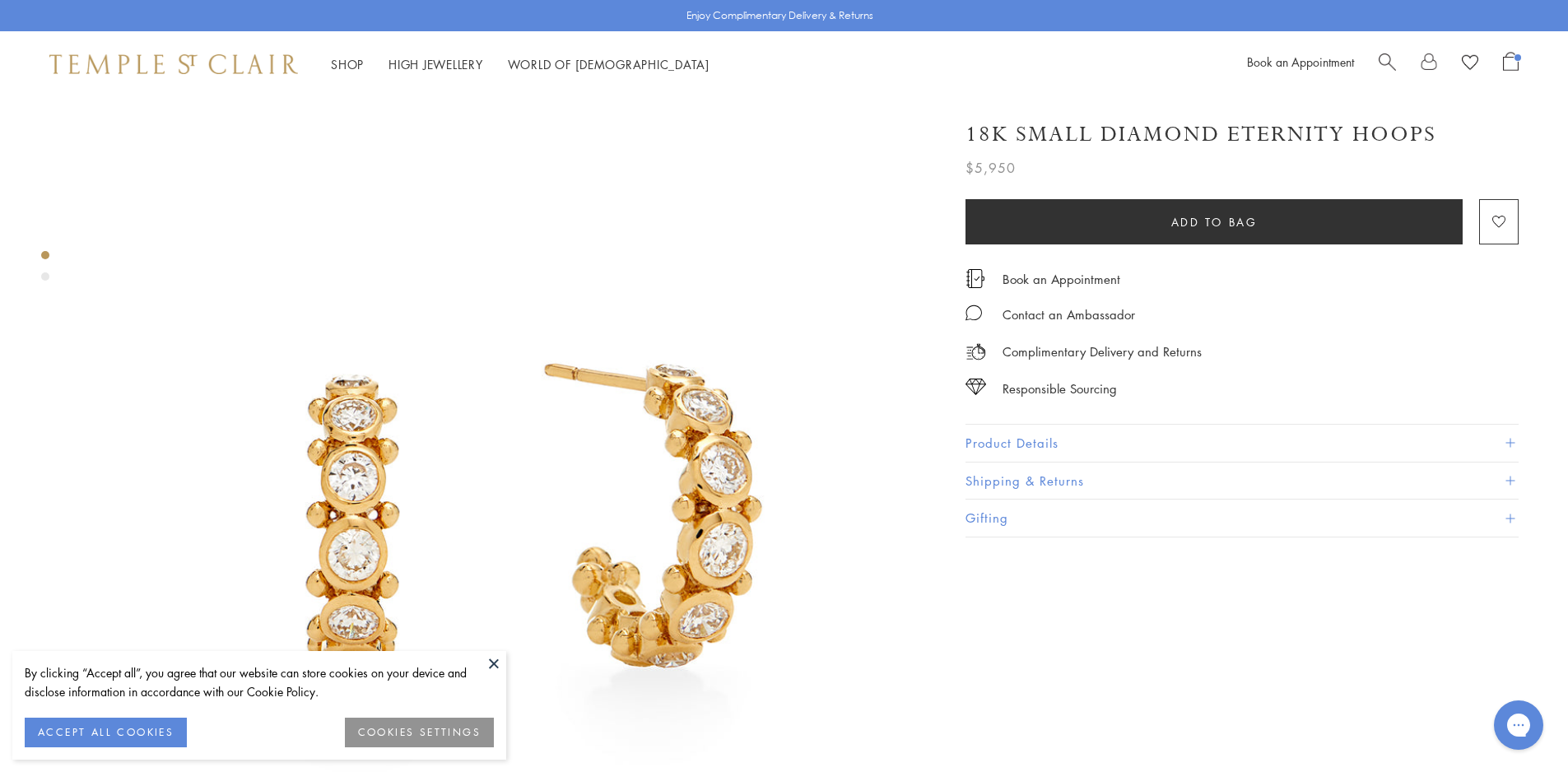
click at [1382, 70] on link "Search" at bounding box center [1387, 64] width 18 height 25
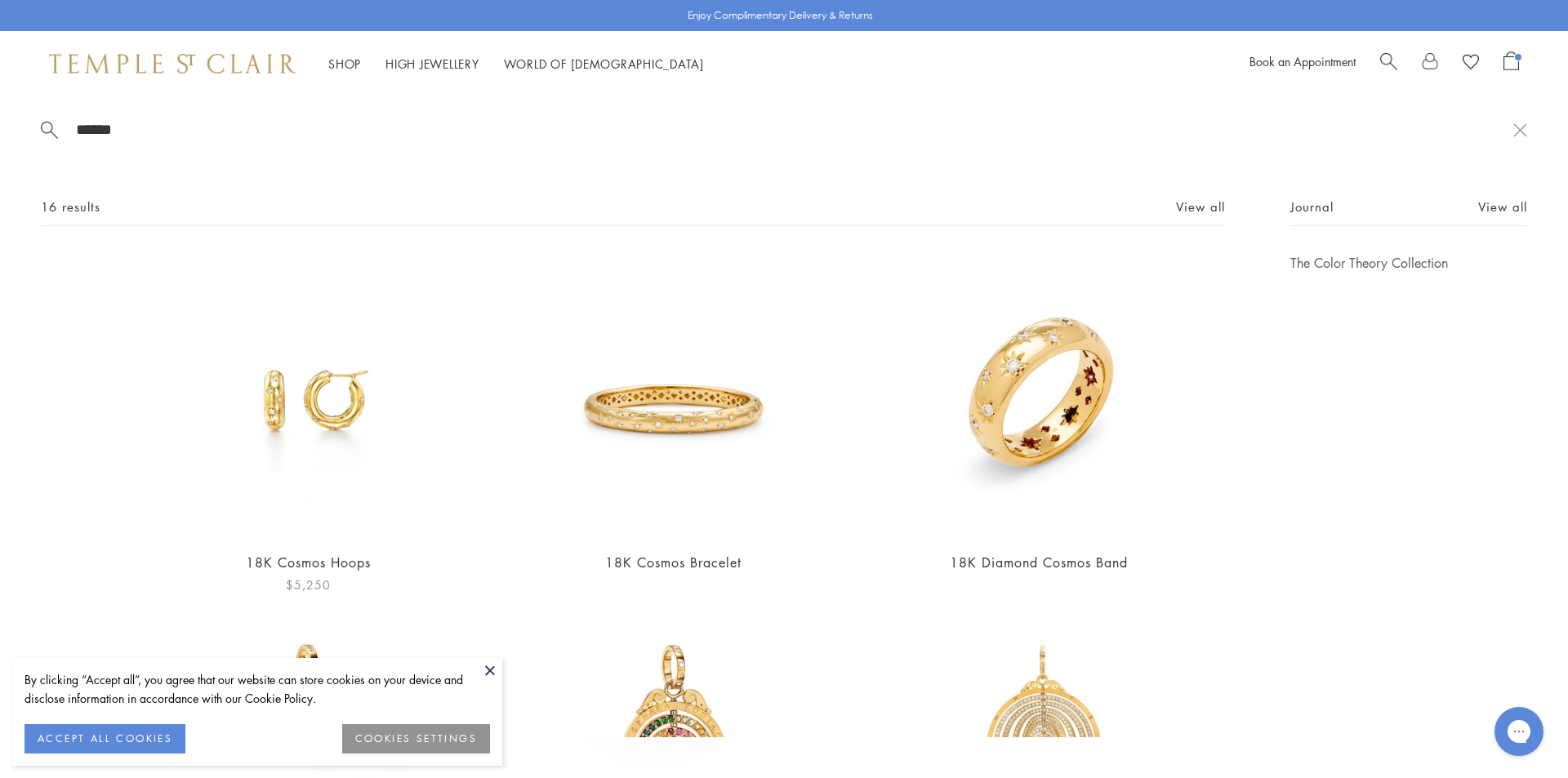
type input "******"
click at [367, 319] on img at bounding box center [308, 395] width 283 height 283
